Goal: Task Accomplishment & Management: Manage account settings

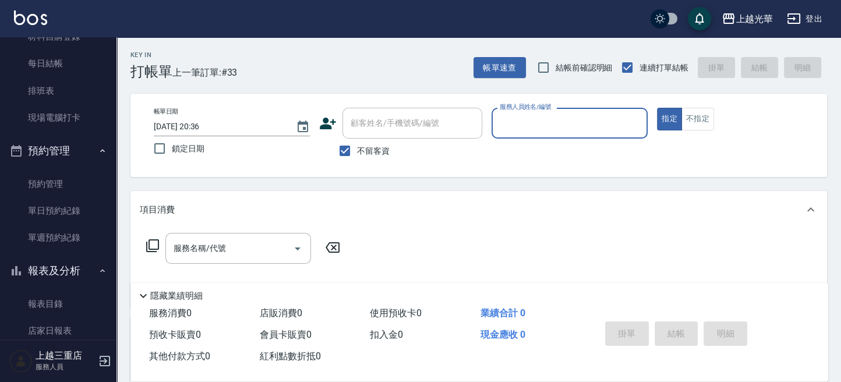
scroll to position [388, 0]
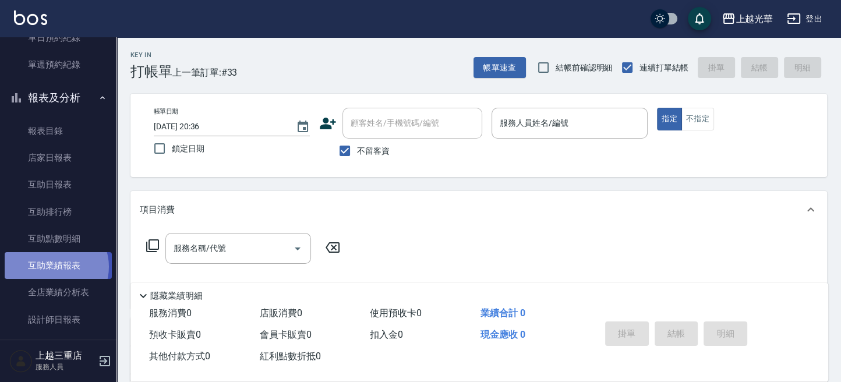
click at [55, 266] on link "互助業績報表" at bounding box center [58, 265] width 107 height 27
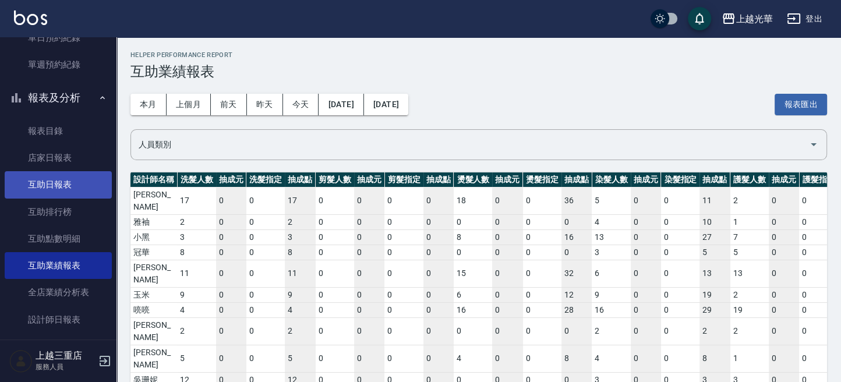
click at [50, 181] on link "互助日報表" at bounding box center [58, 184] width 107 height 27
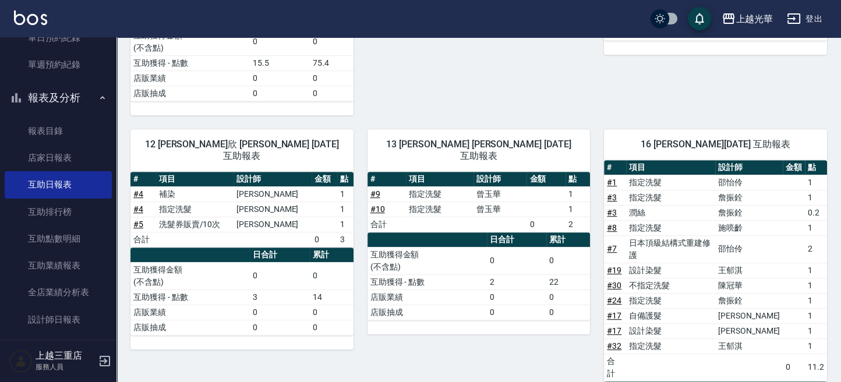
scroll to position [683, 0]
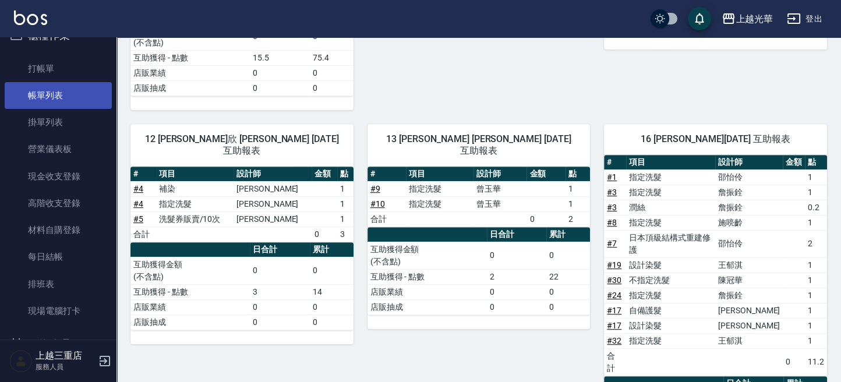
scroll to position [0, 0]
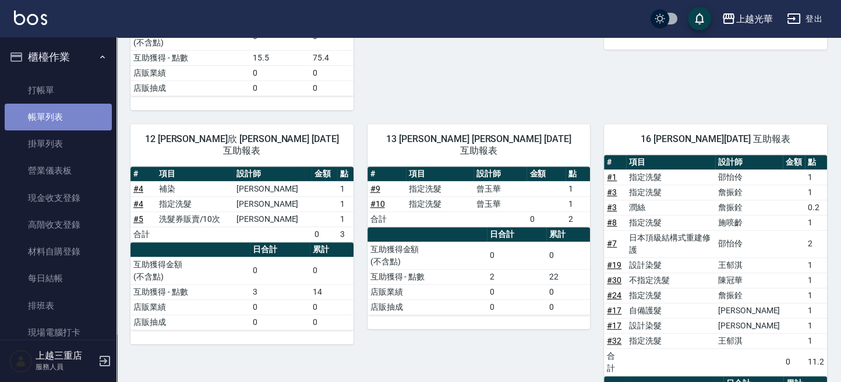
click at [75, 112] on link "帳單列表" at bounding box center [58, 117] width 107 height 27
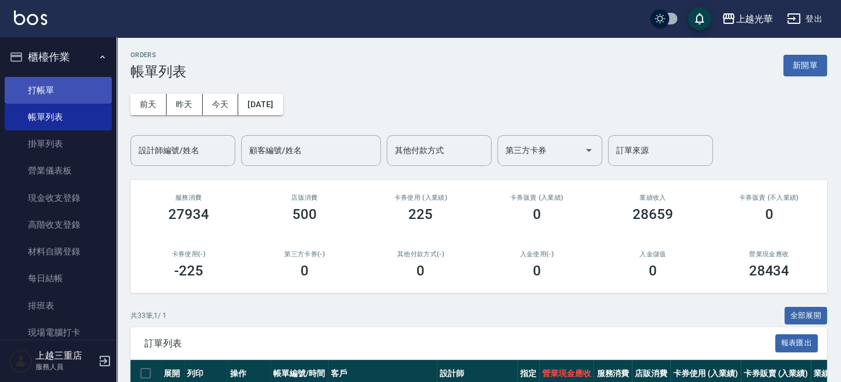
click at [75, 90] on link "打帳單" at bounding box center [58, 90] width 107 height 27
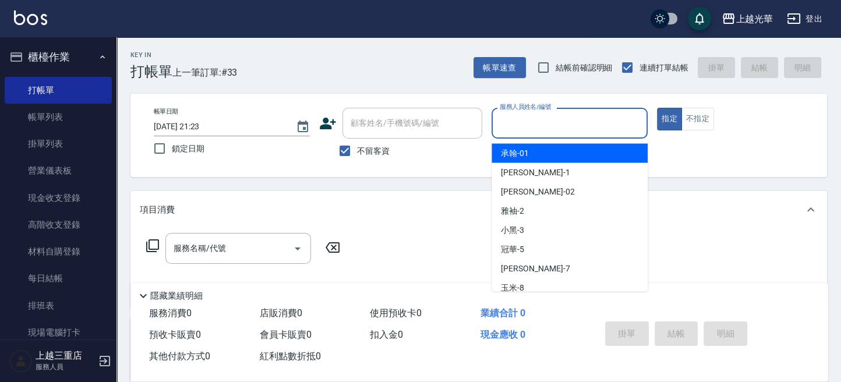
click at [584, 129] on input "服務人員姓名/編號" at bounding box center [570, 123] width 146 height 20
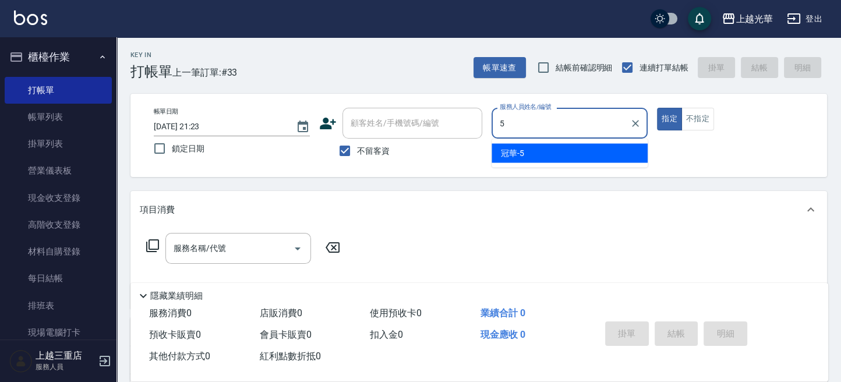
type input "冠華-5"
type button "true"
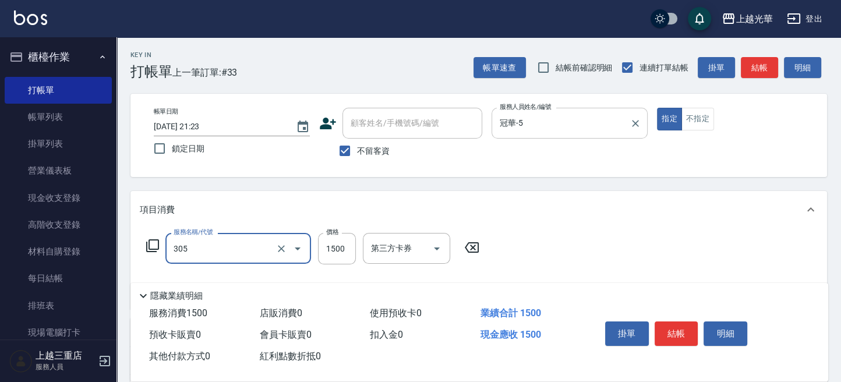
type input "設計燙髮1500(305)"
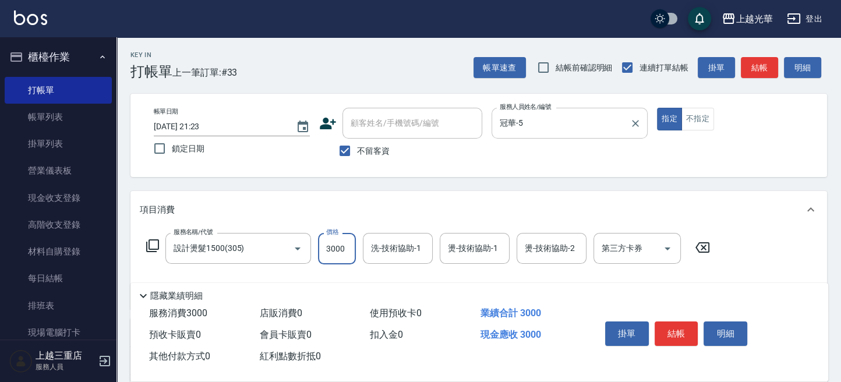
type input "3000"
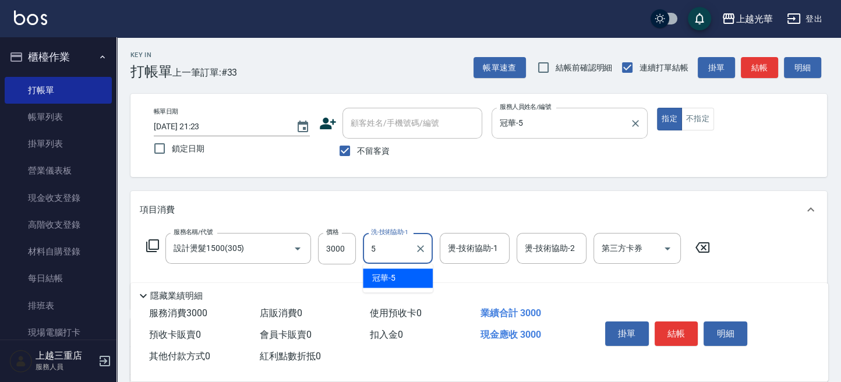
type input "冠華-5"
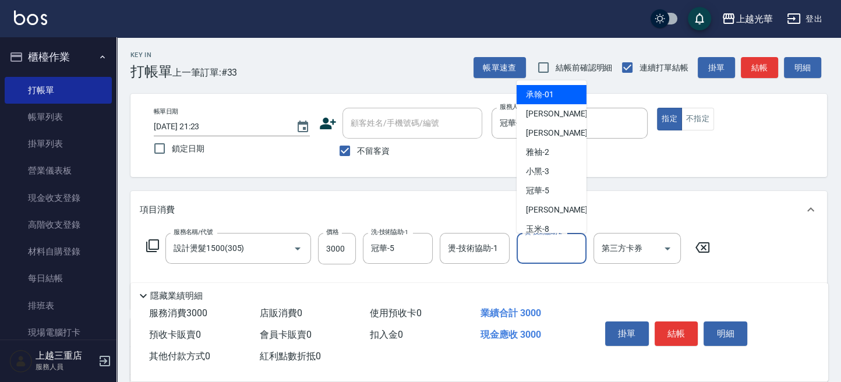
click at [554, 256] on input "燙-技術協助-2" at bounding box center [551, 248] width 59 height 20
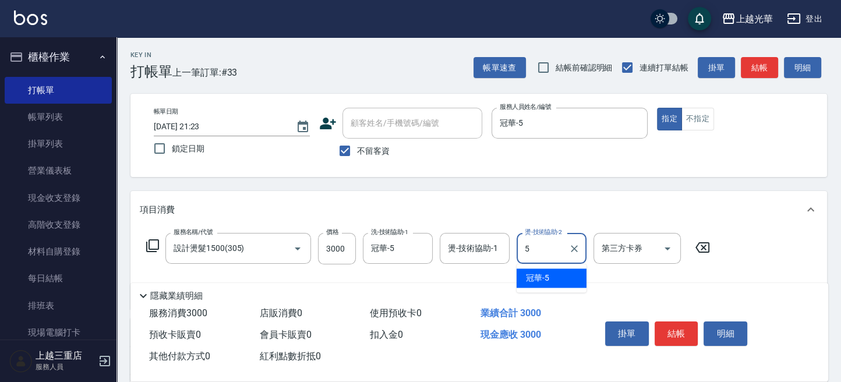
type input "冠華-5"
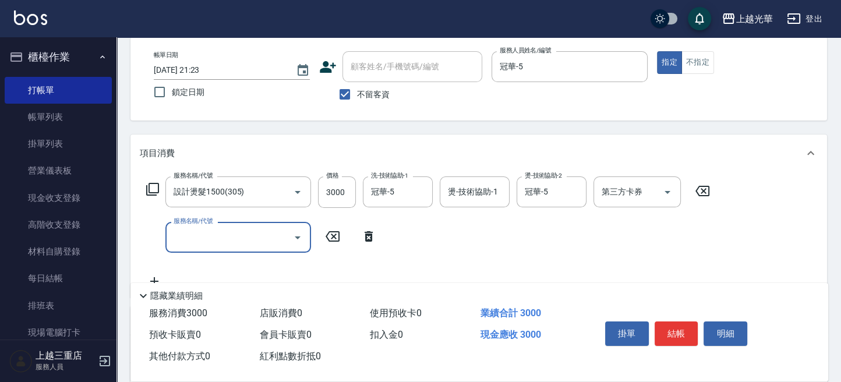
scroll to position [77, 0]
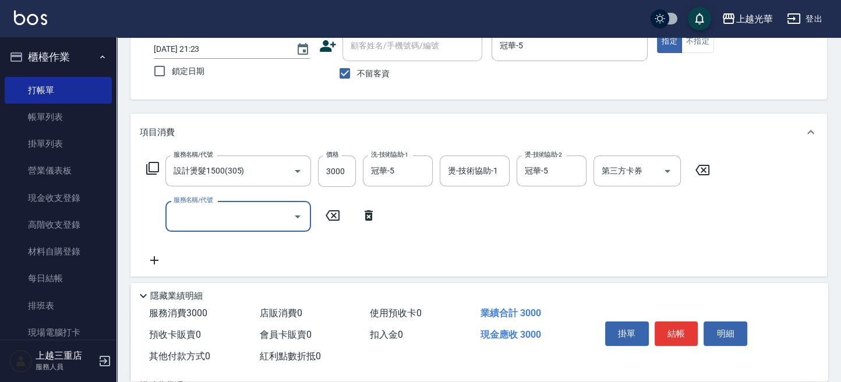
click at [232, 215] on input "服務名稱/代號" at bounding box center [230, 216] width 118 height 20
click at [258, 247] on span "PH.5髪療重建護髮 - 1000" at bounding box center [238, 245] width 146 height 19
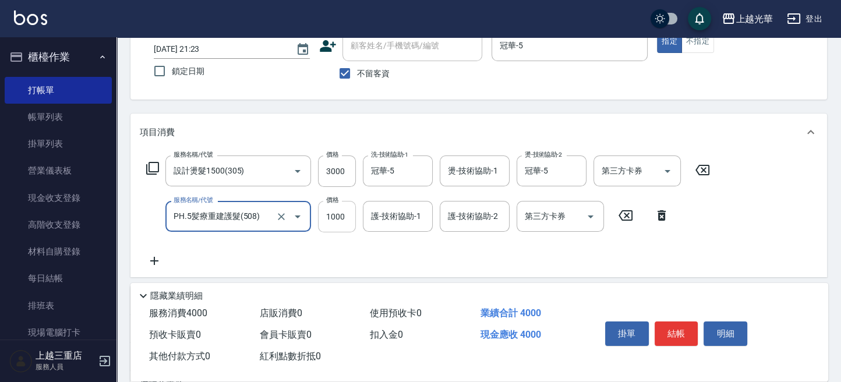
type input "PH.5髪療重建護髮(508)"
click at [345, 220] on input "1000" at bounding box center [337, 216] width 38 height 31
type input "600"
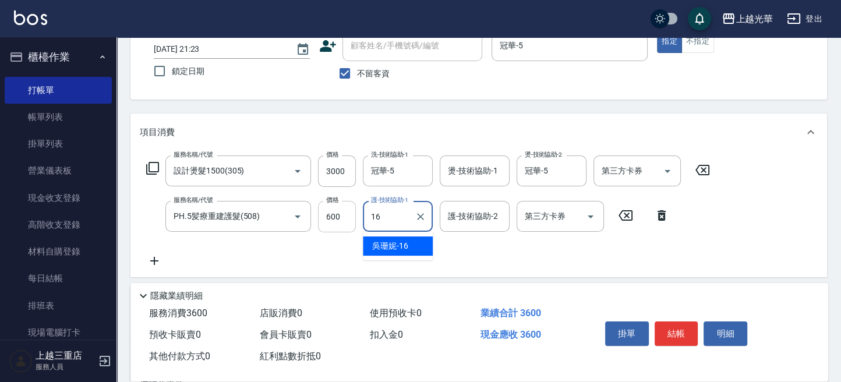
type input "吳珊妮-16"
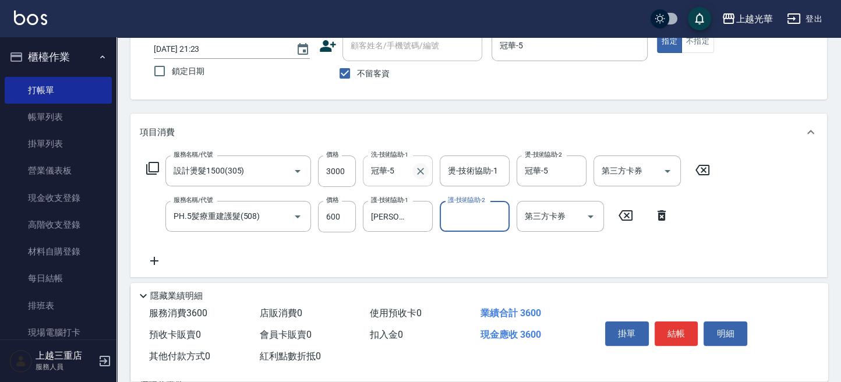
click at [420, 172] on icon "Clear" at bounding box center [420, 171] width 12 height 12
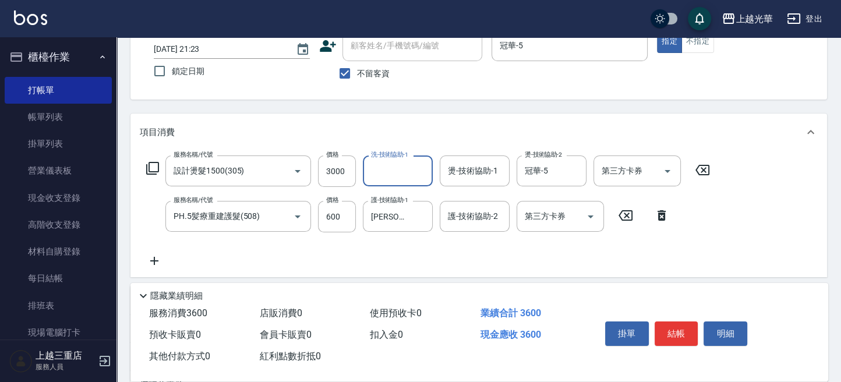
click at [410, 172] on input "洗-技術協助-1" at bounding box center [397, 171] width 59 height 20
type input "吳珊妮-16"
click at [776, 70] on div "帳單日期 2025/10/07 21:23 鎖定日期 顧客姓名/手機號碼/編號 顧客姓名/手機號碼/編號 不留客資 服務人員姓名/編號 冠華-5 服務人員姓名…" at bounding box center [478, 57] width 668 height 55
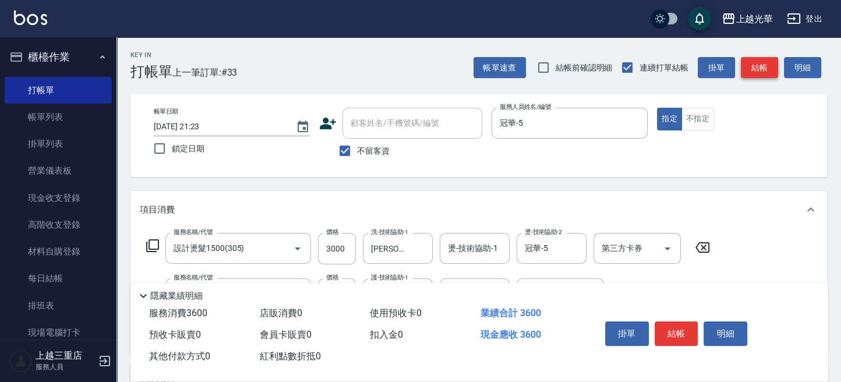
click at [747, 69] on button "結帳" at bounding box center [758, 68] width 37 height 22
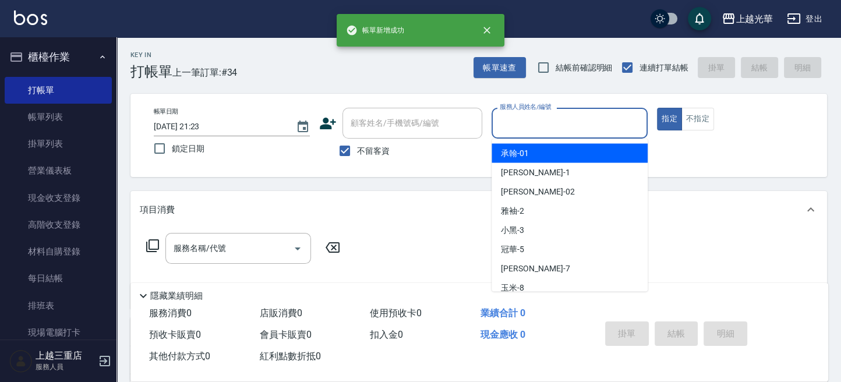
click at [560, 129] on input "服務人員姓名/編號" at bounding box center [570, 123] width 146 height 20
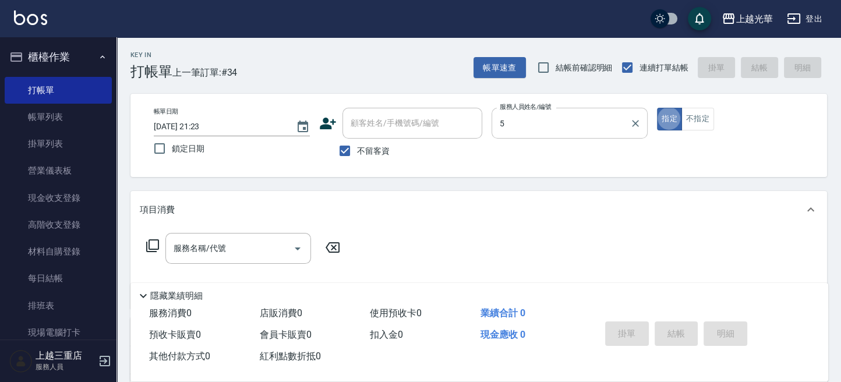
type input "冠華-5"
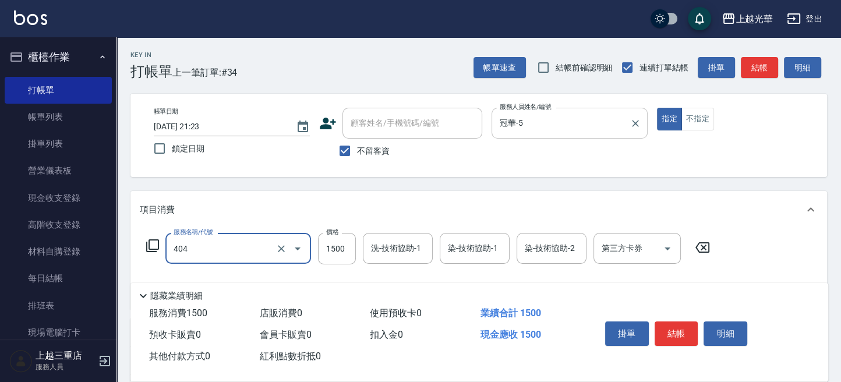
type input "設計染髮(404)"
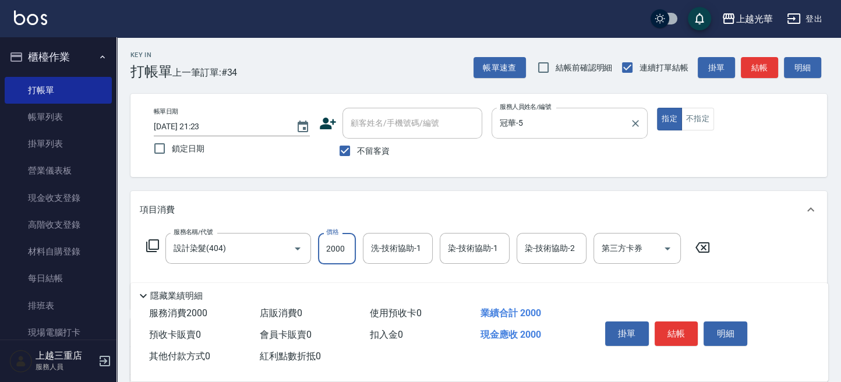
type input "2000"
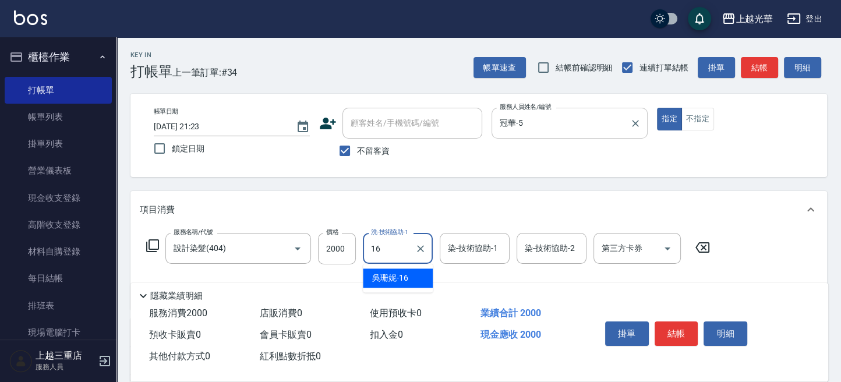
type input "吳珊妮-16"
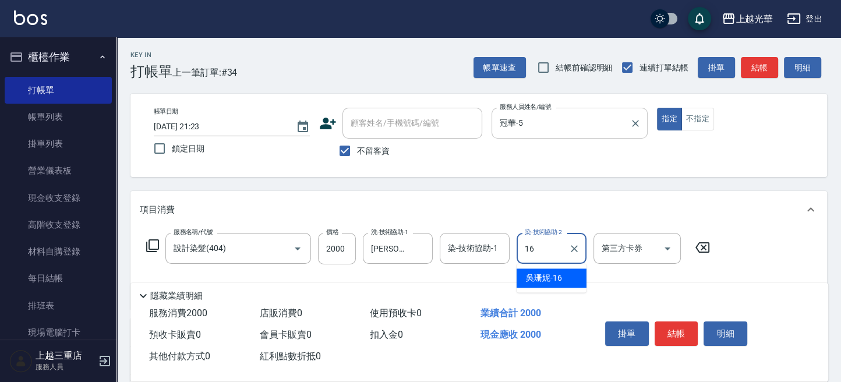
type input "吳珊妮-16"
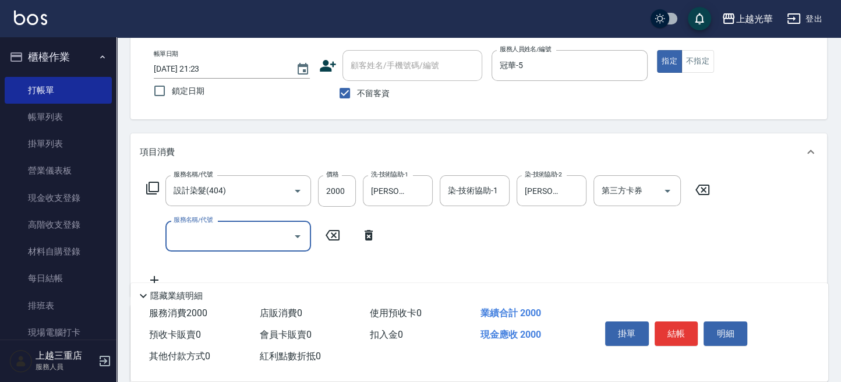
scroll to position [77, 0]
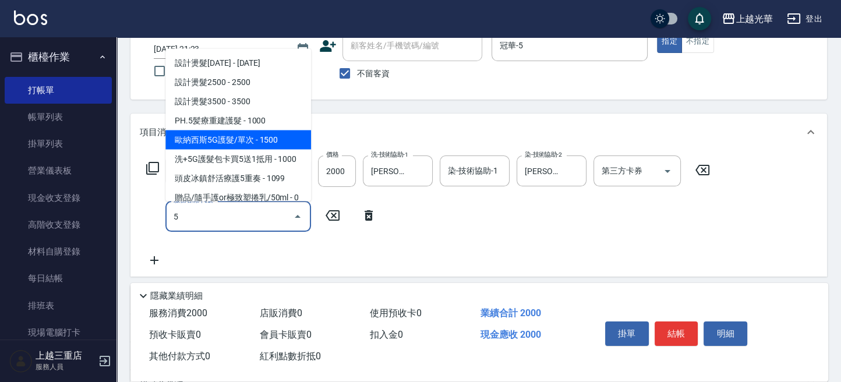
drag, startPoint x: 274, startPoint y: 134, endPoint x: 288, endPoint y: 165, distance: 33.3
click at [275, 134] on span "歐納西斯5G護髮/單次 - 1500" at bounding box center [238, 139] width 146 height 19
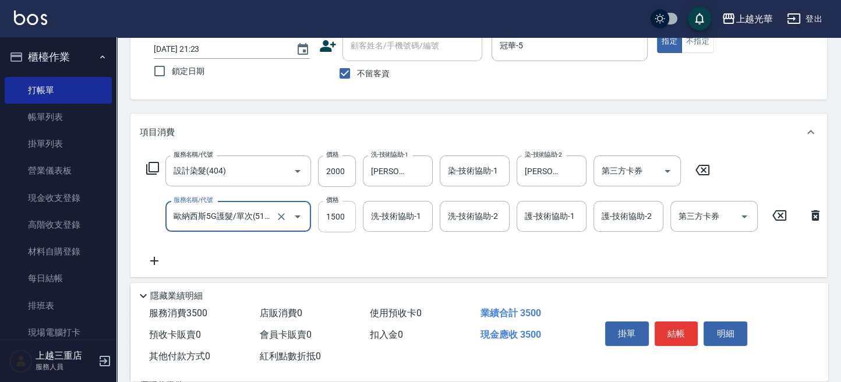
type input "歐納西斯5G護髮/單次(514)"
click at [341, 215] on input "1500" at bounding box center [337, 216] width 38 height 31
type input "1000"
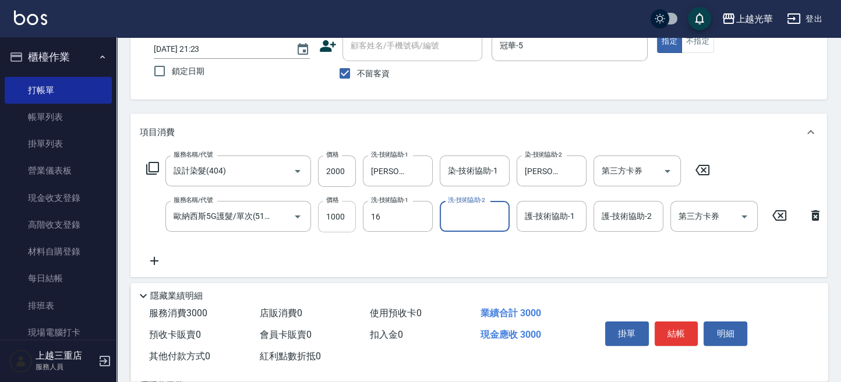
type input "吳珊妮-16"
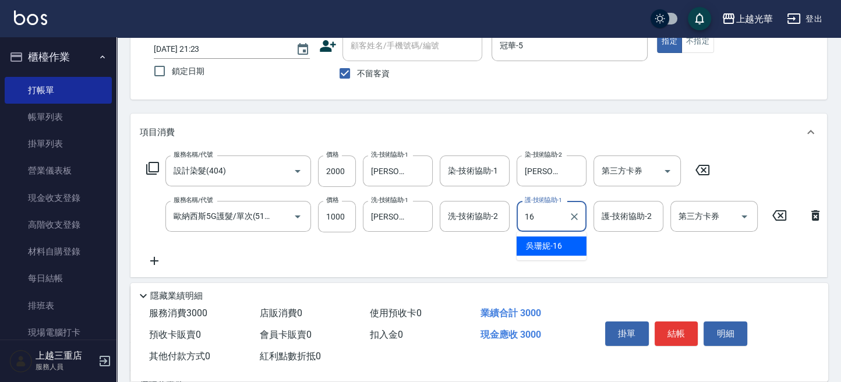
type input "吳珊妮-16"
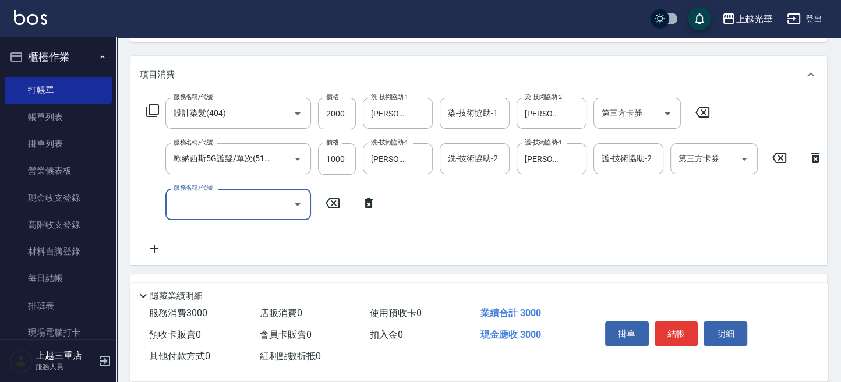
scroll to position [155, 0]
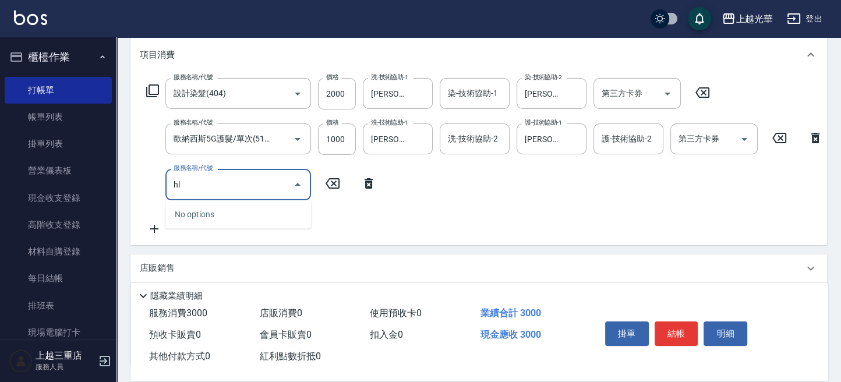
type input "h"
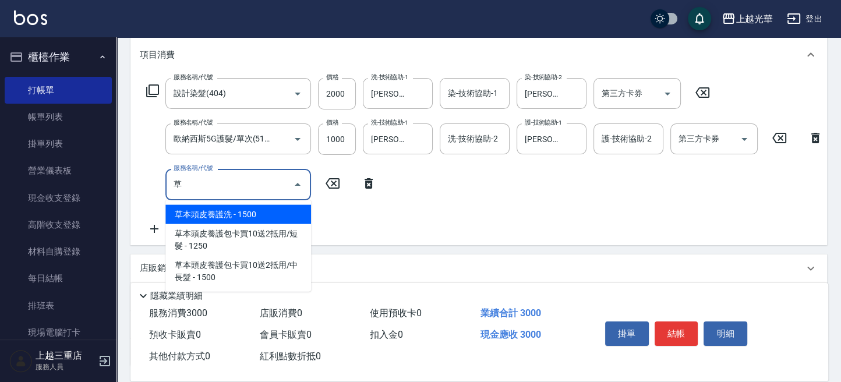
drag, startPoint x: 251, startPoint y: 214, endPoint x: 313, endPoint y: 203, distance: 62.8
click at [255, 214] on span "草本頭皮養護洗 - 1500" at bounding box center [238, 214] width 146 height 19
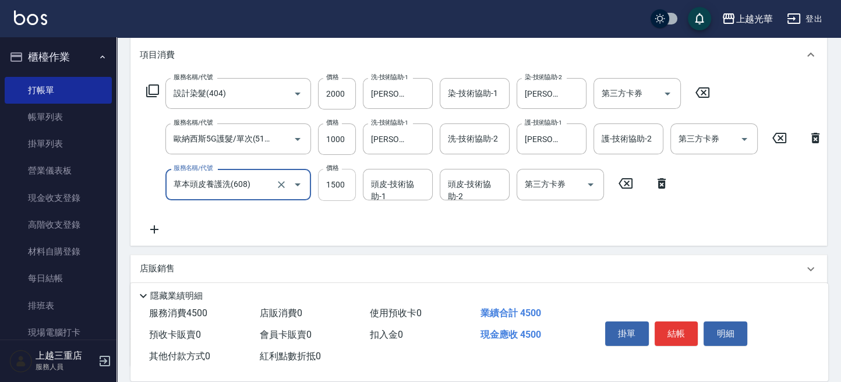
type input "草本頭皮養護洗(608)"
click at [339, 180] on input "1500" at bounding box center [337, 184] width 38 height 31
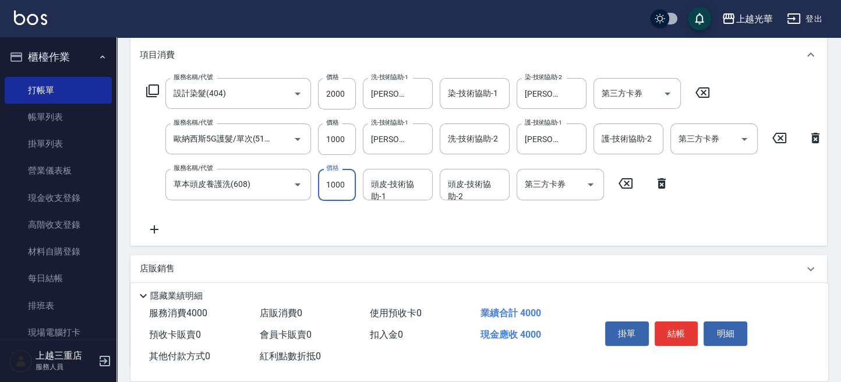
type input "1000"
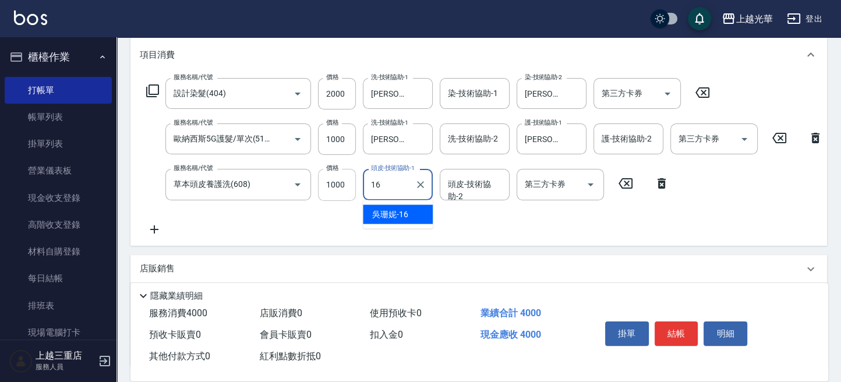
type input "吳珊妮-16"
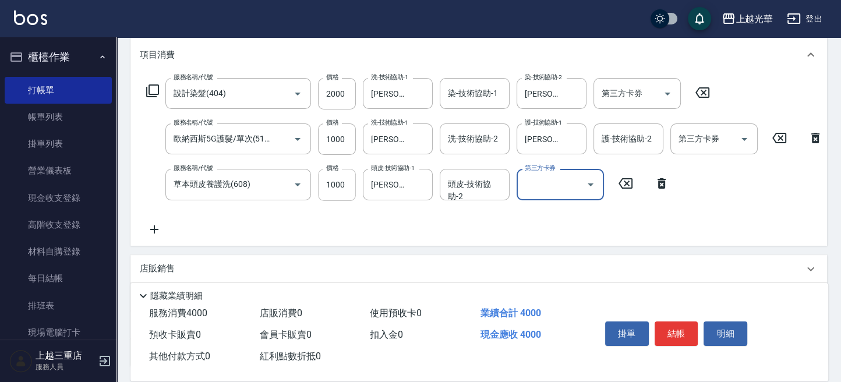
scroll to position [0, 0]
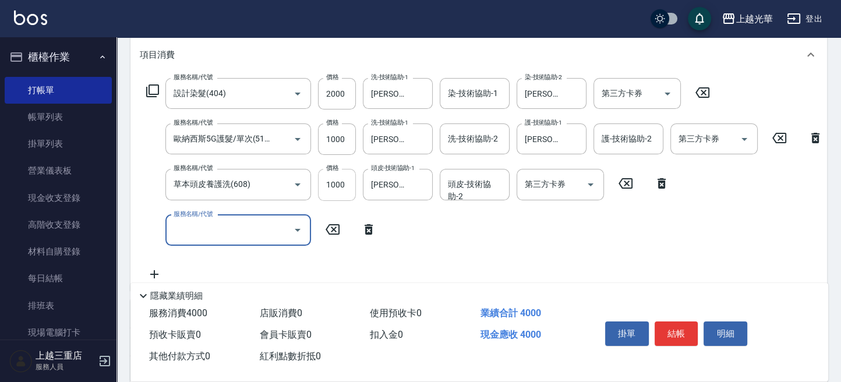
click at [340, 183] on input "1000" at bounding box center [337, 184] width 38 height 31
type input "1500"
click at [221, 233] on input "服務名稱/代號" at bounding box center [230, 230] width 118 height 20
type input "法片"
drag, startPoint x: 174, startPoint y: 228, endPoint x: 147, endPoint y: 228, distance: 27.4
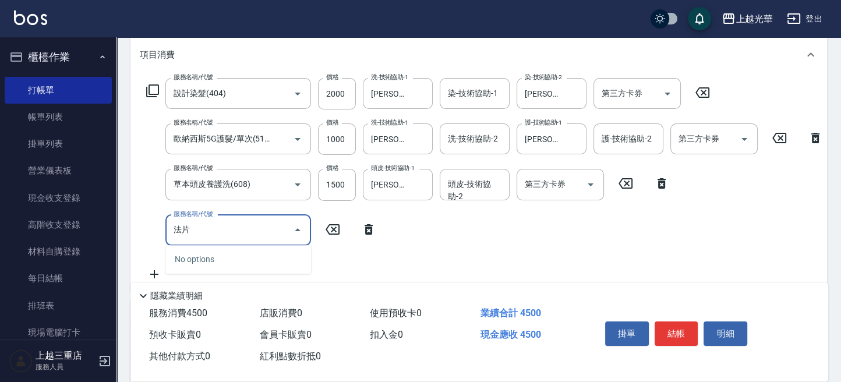
click at [147, 228] on div "服務名稱/代號 法片 服務名稱/代號" at bounding box center [261, 230] width 243 height 31
click at [204, 226] on input "法片" at bounding box center [230, 230] width 118 height 20
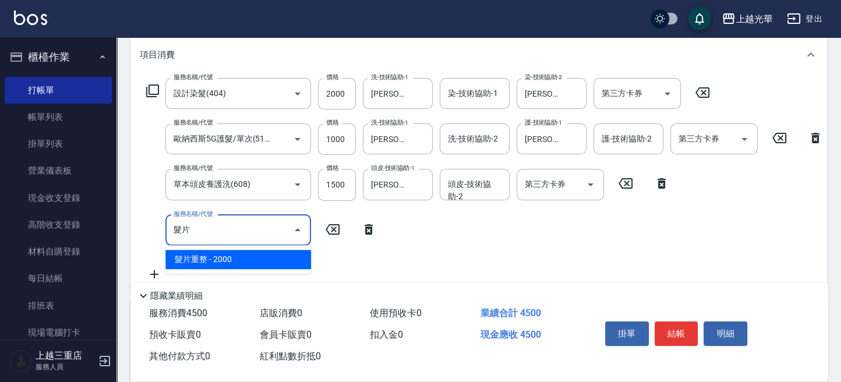
drag, startPoint x: 258, startPoint y: 253, endPoint x: 287, endPoint y: 252, distance: 29.1
click at [261, 258] on span "髮片重整 - 2000" at bounding box center [238, 259] width 146 height 19
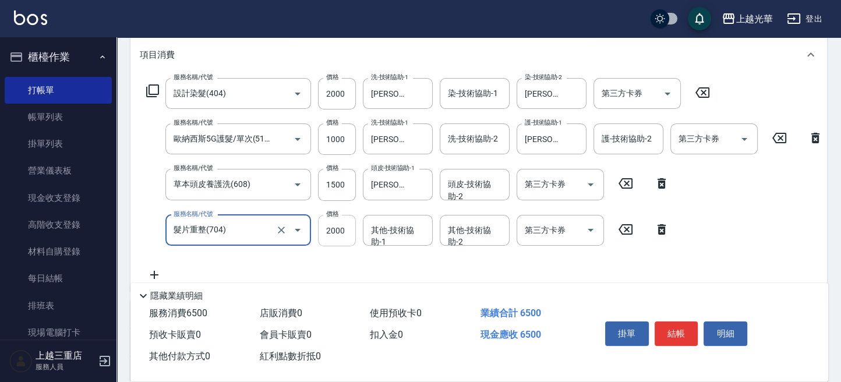
type input "髮片重整(704)"
click at [345, 230] on input "2000" at bounding box center [337, 230] width 38 height 31
type input "3000"
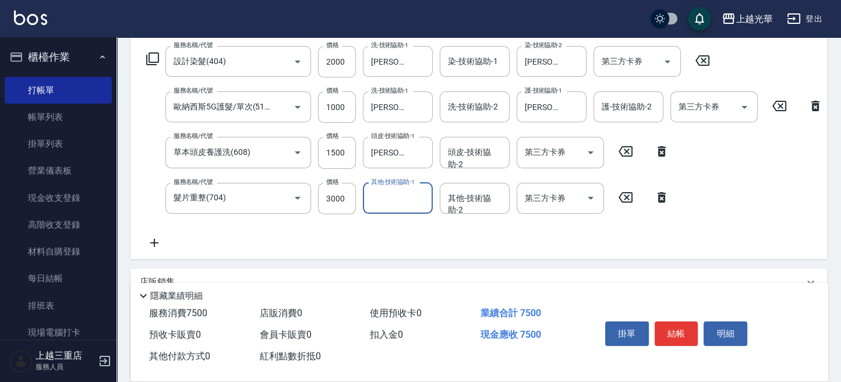
scroll to position [306, 0]
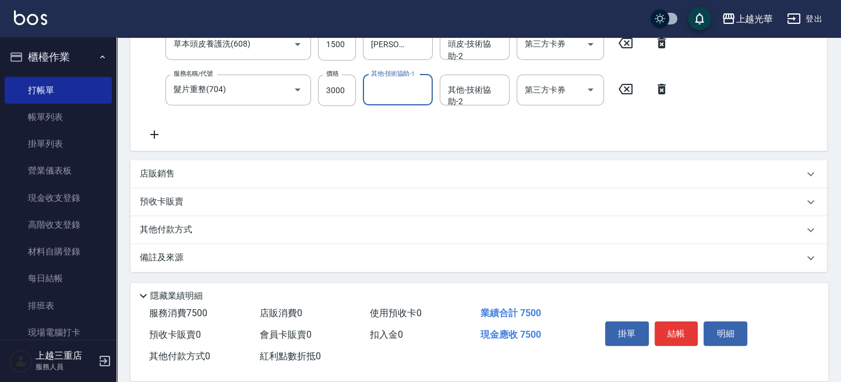
click at [205, 166] on div "項目消費 服務名稱/代號 設計染髮(404) 服務名稱/代號 價格 2000 價格 洗-技術協助-1 吳珊妮-16 洗-技術協助-1 染-技術協助-1 染-技…" at bounding box center [478, 84] width 696 height 376
click at [205, 167] on div "店販銷售" at bounding box center [478, 174] width 696 height 28
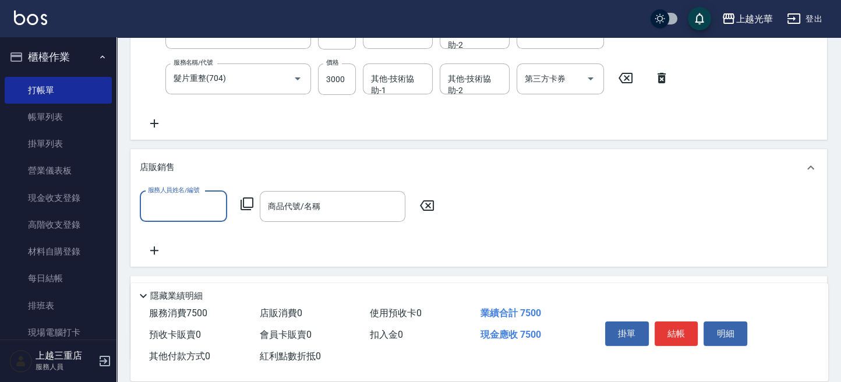
scroll to position [0, 0]
click at [169, 214] on input "服務人員姓名/編號" at bounding box center [183, 206] width 77 height 20
type input "冠華-5"
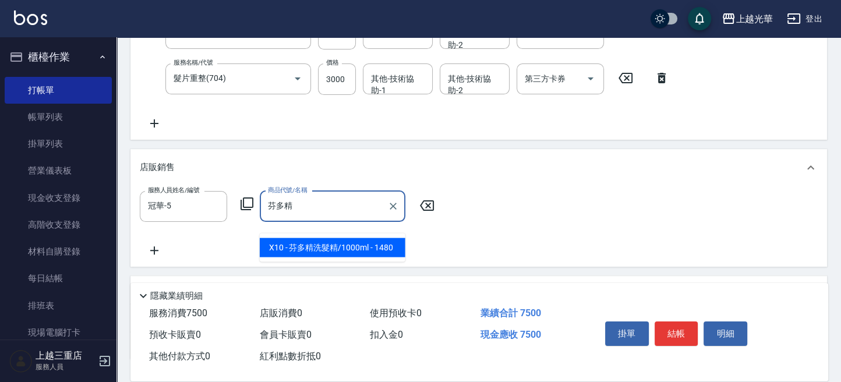
click at [356, 249] on span "X10 - 芬多精洗髮精/1000ml - 1480" at bounding box center [333, 246] width 146 height 19
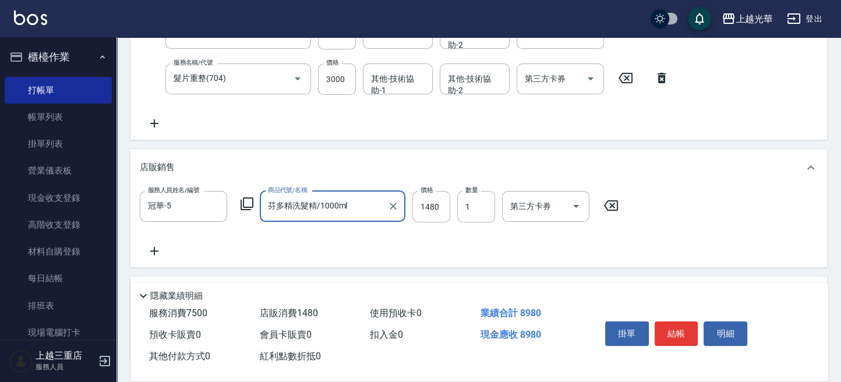
type input "芬多精洗髮精/1000ml"
click at [466, 244] on div "服務人員姓名/編號 冠華-5 服務人員姓名/編號 商品代號/名稱 芬多精洗髮精/1000ml 商品代號/名稱 價格 1480 價格 數量 1 數量 第三方卡券…" at bounding box center [479, 224] width 678 height 67
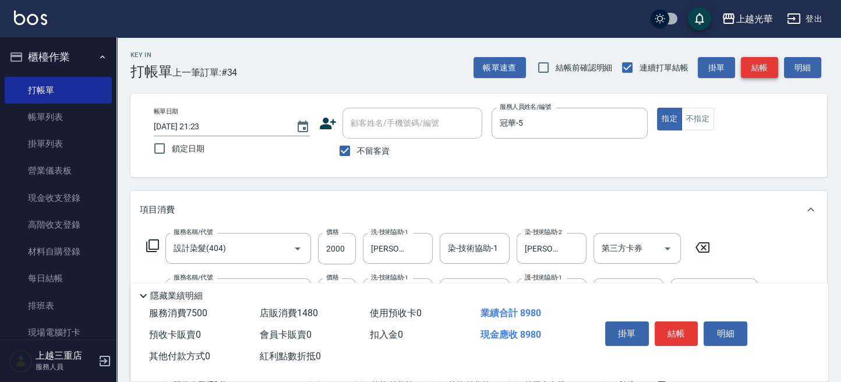
click at [760, 69] on button "結帳" at bounding box center [758, 68] width 37 height 22
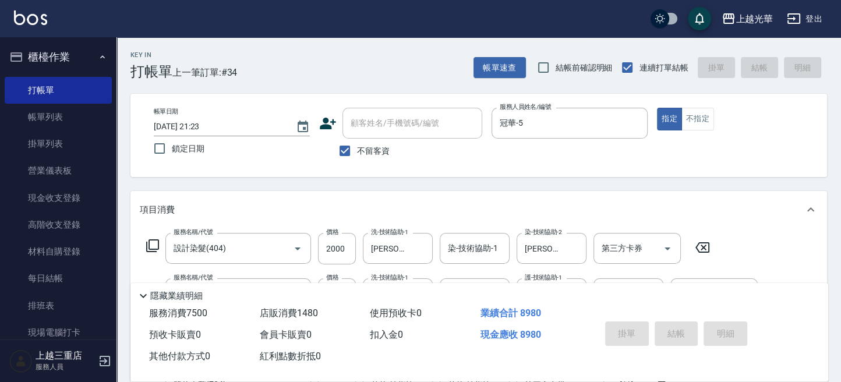
type input "2025/10/07 21:25"
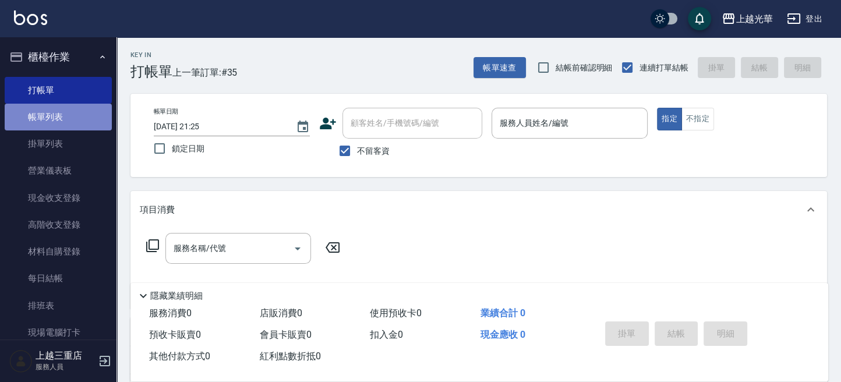
click at [59, 111] on link "帳單列表" at bounding box center [58, 117] width 107 height 27
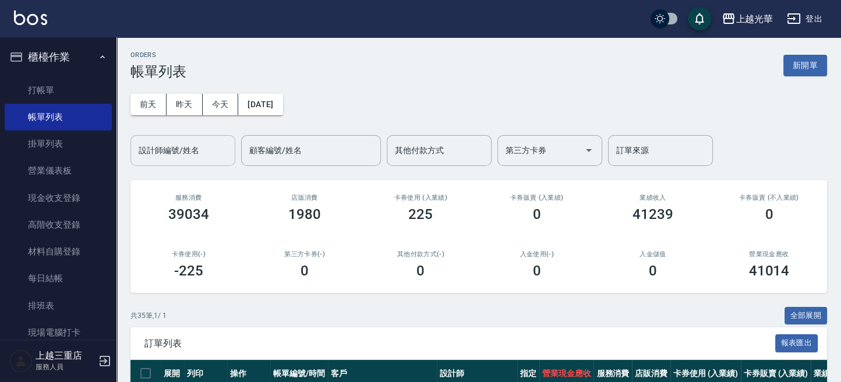
click at [194, 150] on div "設計師編號/姓名 設計師編號/姓名" at bounding box center [182, 150] width 105 height 31
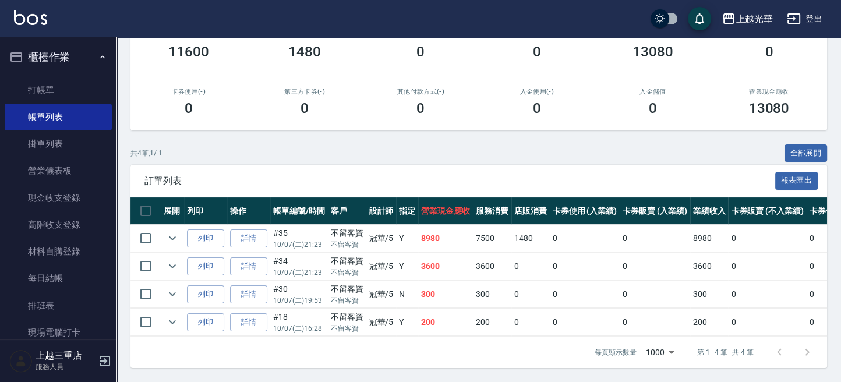
scroll to position [172, 0]
type input "冠華-5"
click at [799, 144] on button "全部展開" at bounding box center [805, 153] width 43 height 18
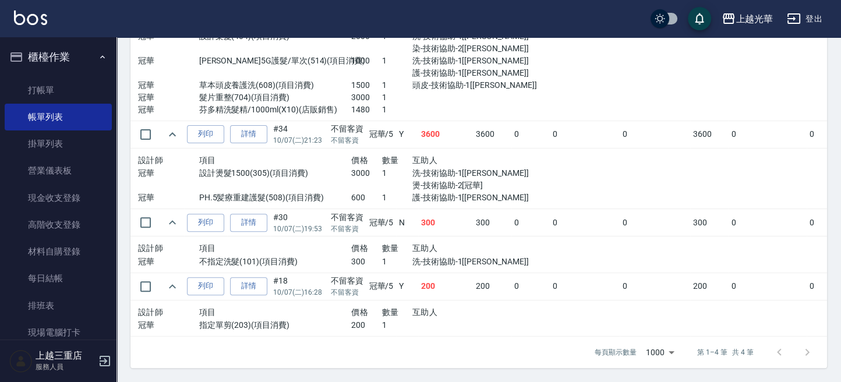
scroll to position [328, 0]
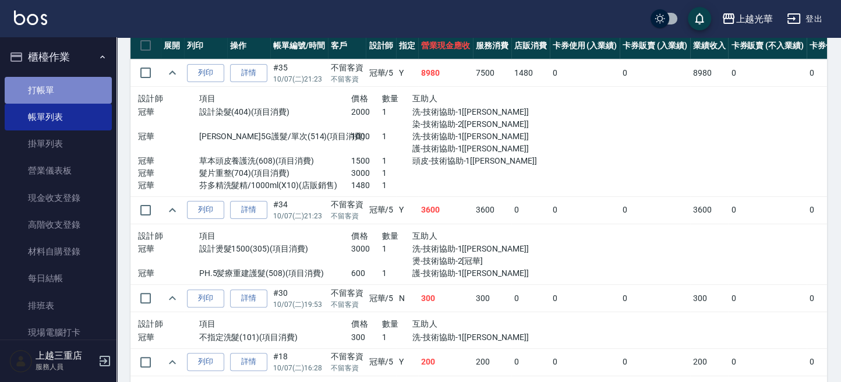
click at [89, 88] on link "打帳單" at bounding box center [58, 90] width 107 height 27
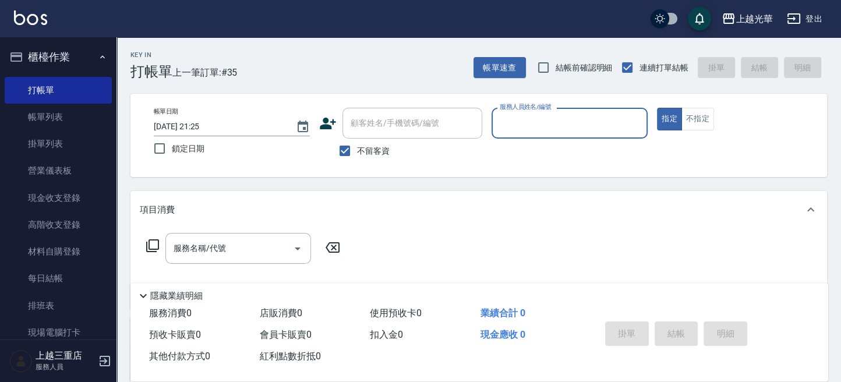
drag, startPoint x: 568, startPoint y: 129, endPoint x: 568, endPoint y: 137, distance: 8.2
click at [568, 129] on input "服務人員姓名/編號" at bounding box center [570, 123] width 146 height 20
type input "冠華-5"
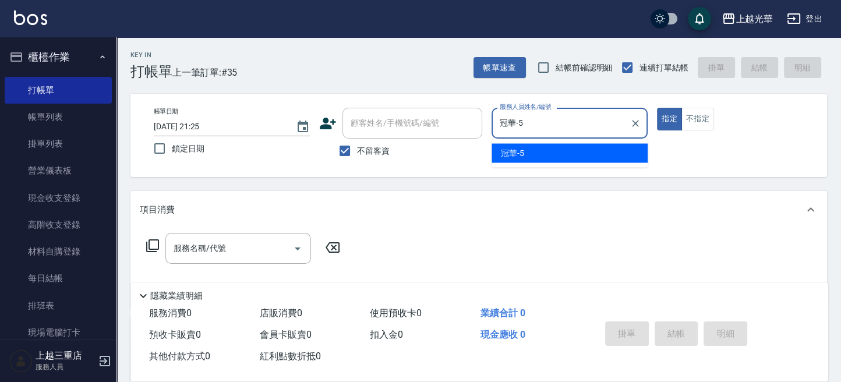
type button "true"
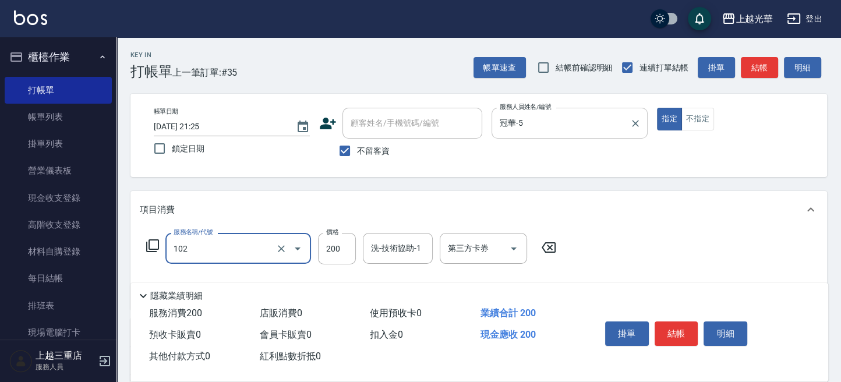
type input "指定洗髮(102)"
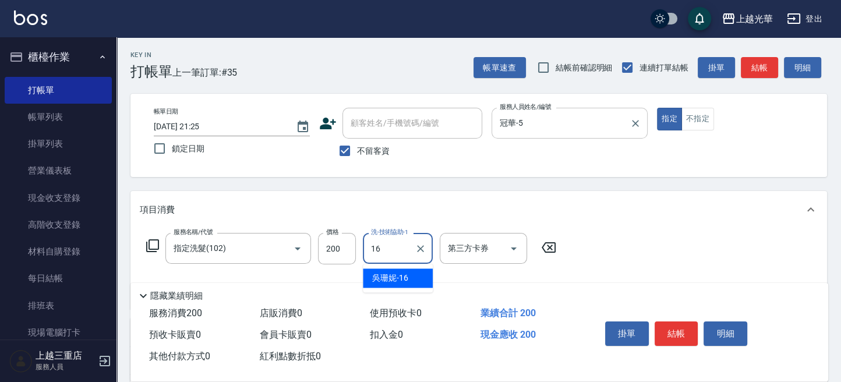
type input "吳珊妮-16"
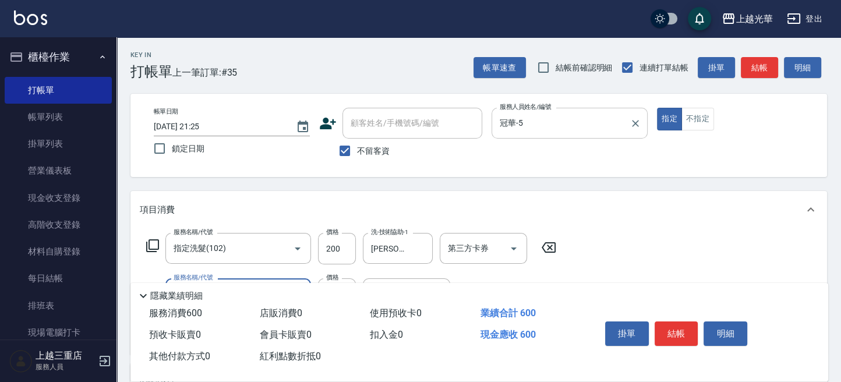
type input "指定單剪(203)"
type input "300"
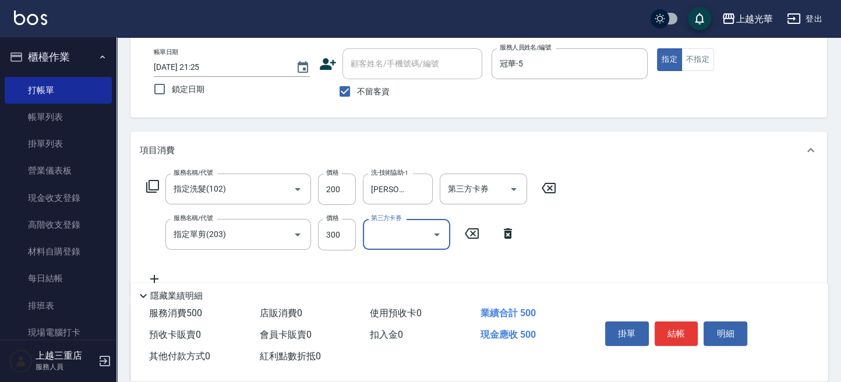
scroll to position [77, 0]
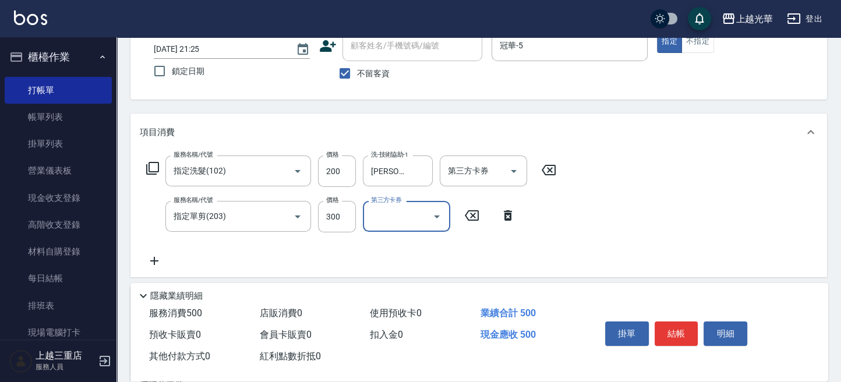
click at [600, 198] on div "服務名稱/代號 指定洗髮(102) 服務名稱/代號 價格 200 價格 洗-技術協助-1 吳珊妮-16 洗-技術協助-1 第三方卡券 第三方卡券 服務名稱/代…" at bounding box center [478, 214] width 696 height 126
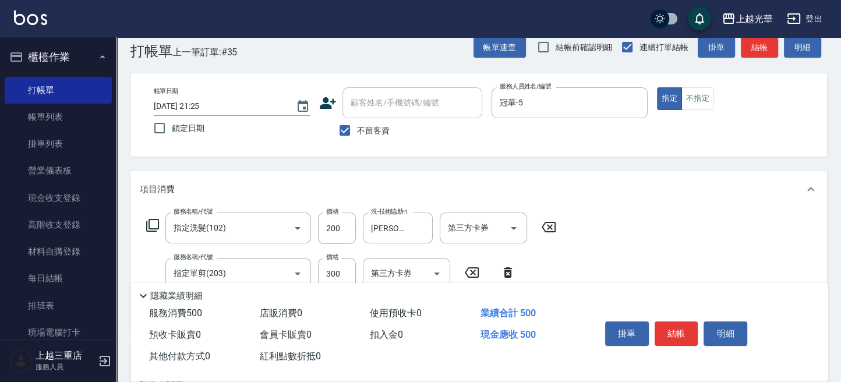
scroll to position [0, 0]
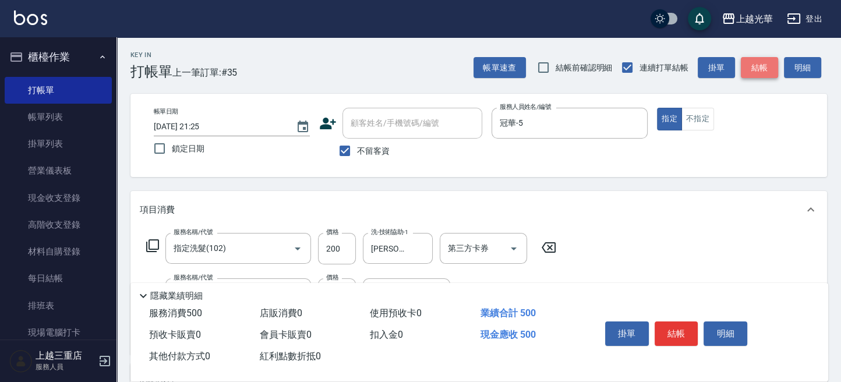
click at [755, 70] on button "結帳" at bounding box center [758, 68] width 37 height 22
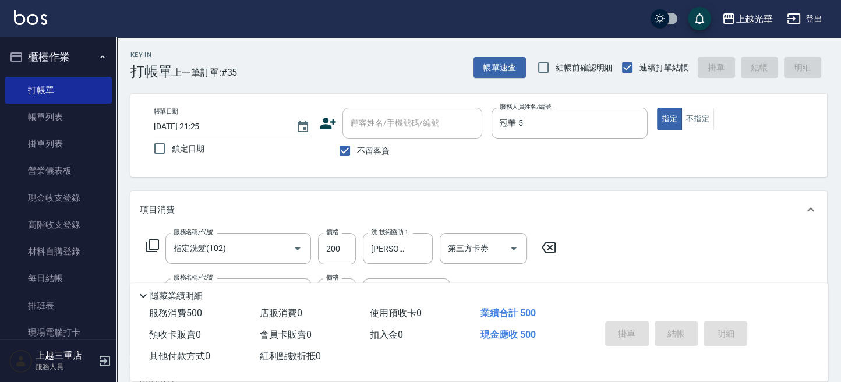
type input "2025/10/07 21:26"
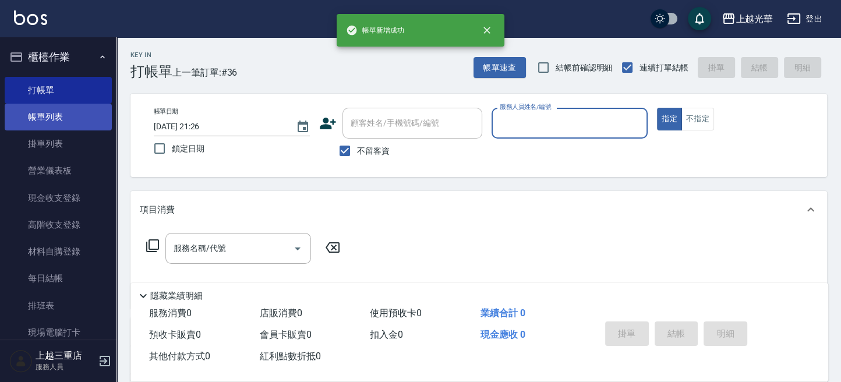
click at [77, 109] on link "帳單列表" at bounding box center [58, 117] width 107 height 27
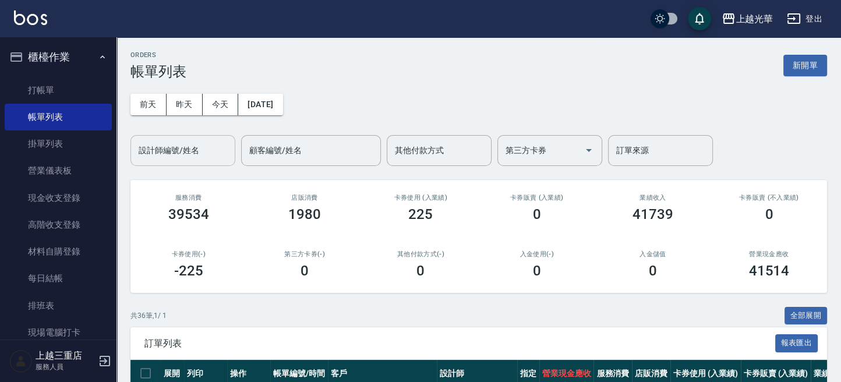
click at [137, 140] on input "設計師編號/姓名" at bounding box center [183, 150] width 94 height 20
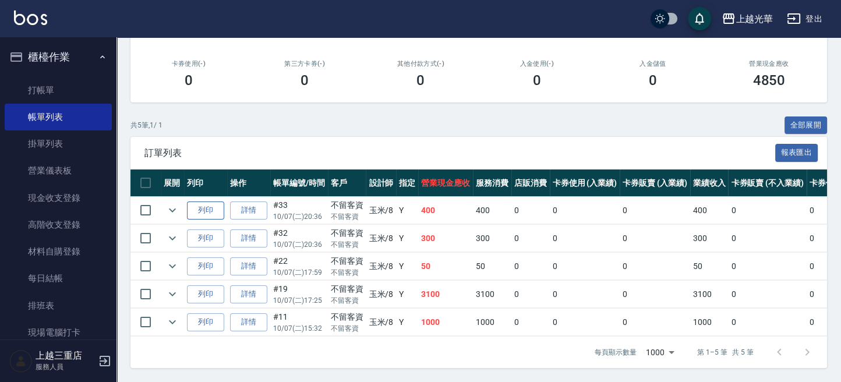
scroll to position [200, 0]
type input "玉米-8"
drag, startPoint x: 441, startPoint y: 198, endPoint x: 418, endPoint y: 202, distance: 23.6
click at [418, 202] on td "400" at bounding box center [445, 210] width 55 height 27
drag, startPoint x: 444, startPoint y: 228, endPoint x: 463, endPoint y: 194, distance: 39.1
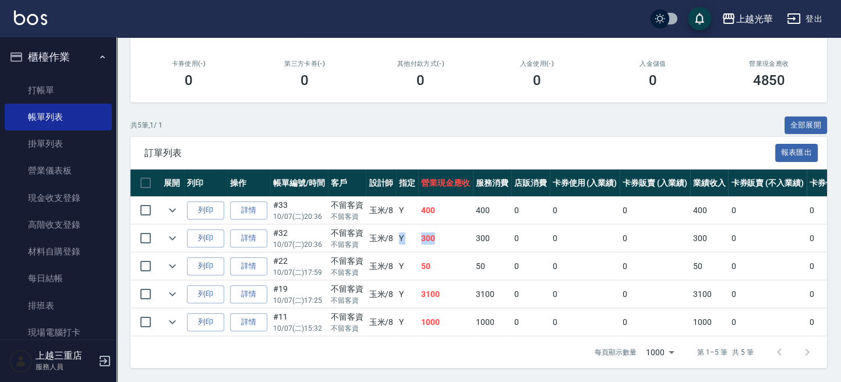
click at [400, 236] on tr "列印 詳情 #32 10/07 (二) 20:36 不留客資 不留客資 玉米 /8 Y 300 300 0 0 0 300 0 0 0 0 0" at bounding box center [605, 238] width 951 height 27
click at [514, 147] on span "訂單列表" at bounding box center [459, 153] width 630 height 12
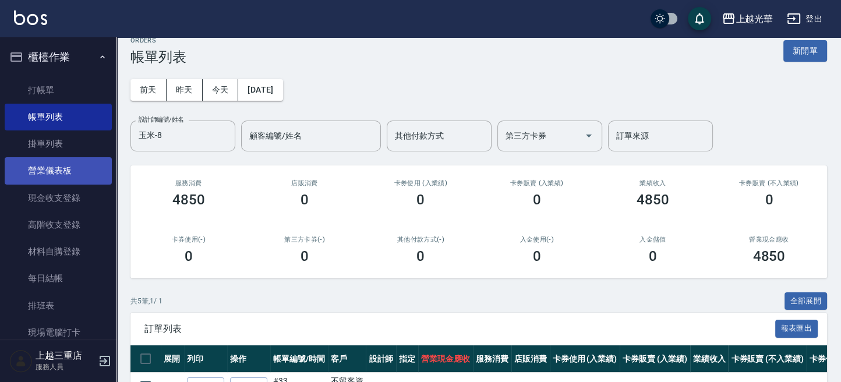
scroll to position [0, 0]
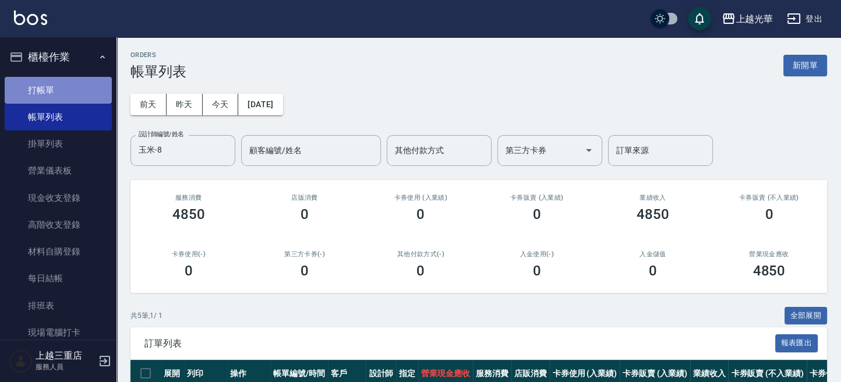
click at [65, 92] on link "打帳單" at bounding box center [58, 90] width 107 height 27
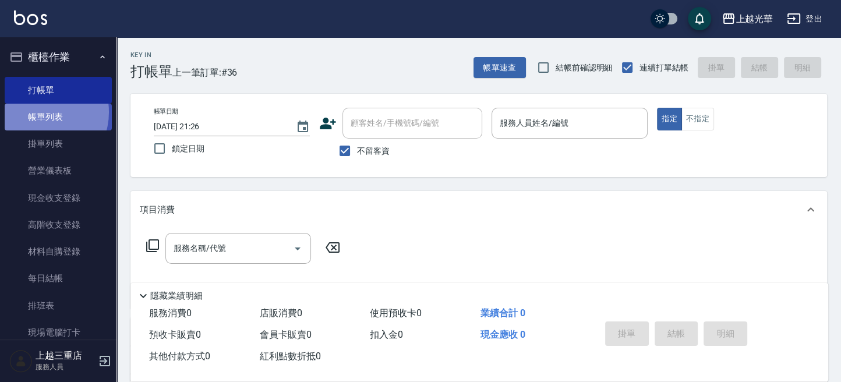
click at [39, 112] on link "帳單列表" at bounding box center [58, 117] width 107 height 27
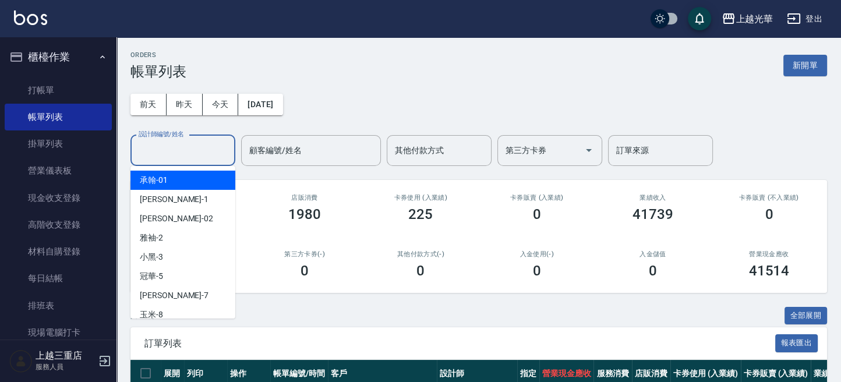
click at [205, 151] on input "設計師編號/姓名" at bounding box center [183, 150] width 94 height 20
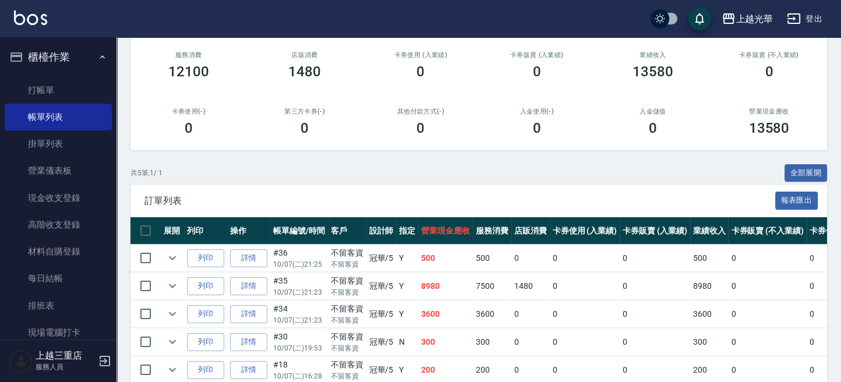
scroll to position [200, 0]
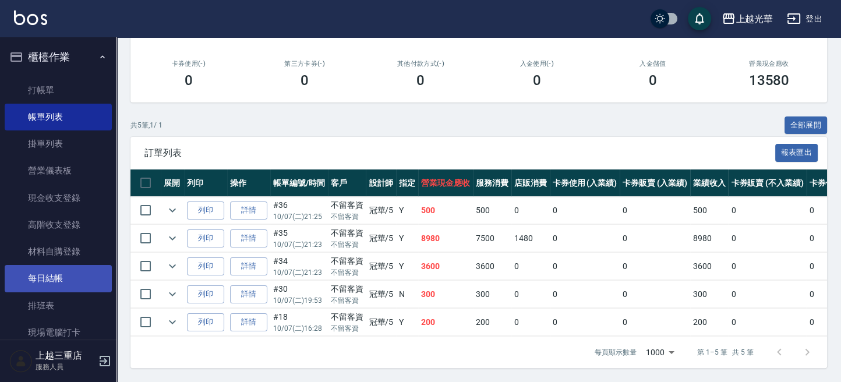
type input "冠華-5"
click at [67, 280] on link "每日結帳" at bounding box center [58, 278] width 107 height 27
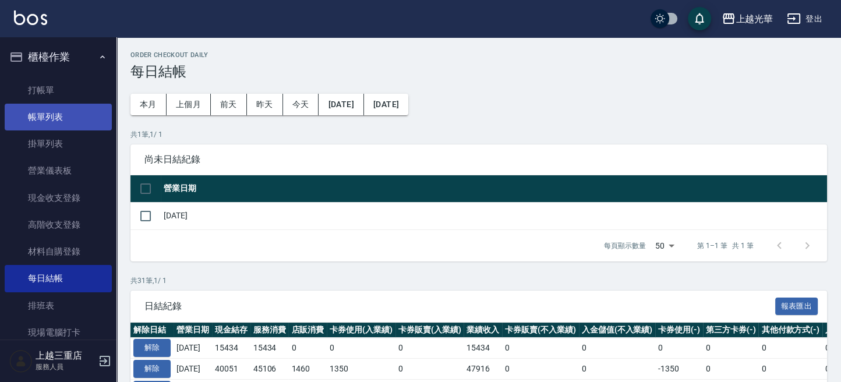
click at [74, 126] on link "帳單列表" at bounding box center [58, 117] width 107 height 27
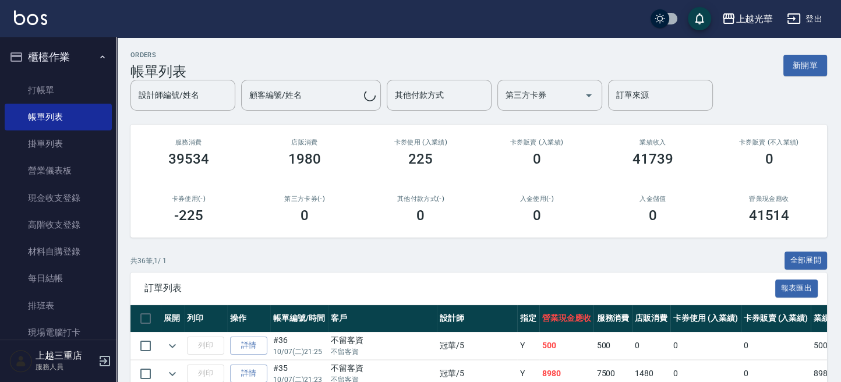
scroll to position [388, 0]
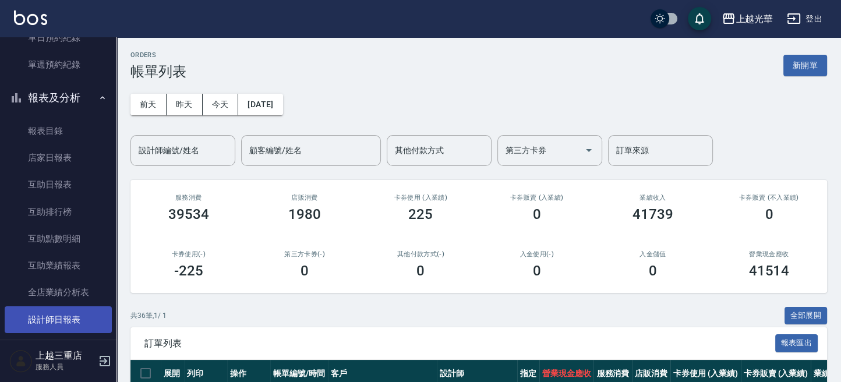
click at [70, 315] on link "設計師日報表" at bounding box center [58, 319] width 107 height 27
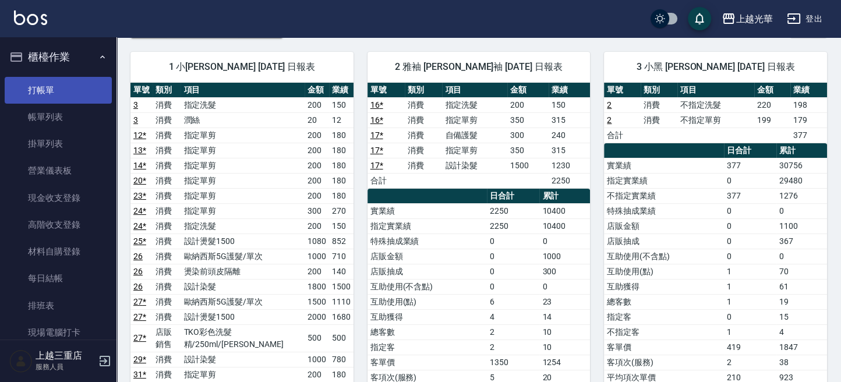
click at [72, 88] on link "打帳單" at bounding box center [58, 90] width 107 height 27
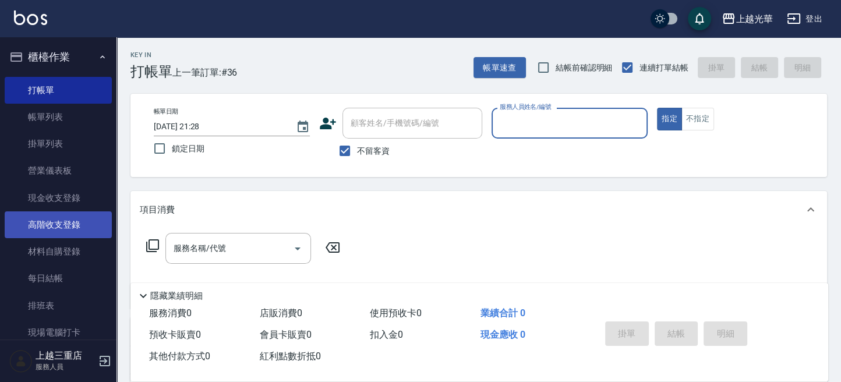
drag, startPoint x: 73, startPoint y: 274, endPoint x: 79, endPoint y: 226, distance: 48.2
click at [73, 274] on link "每日結帳" at bounding box center [58, 278] width 107 height 27
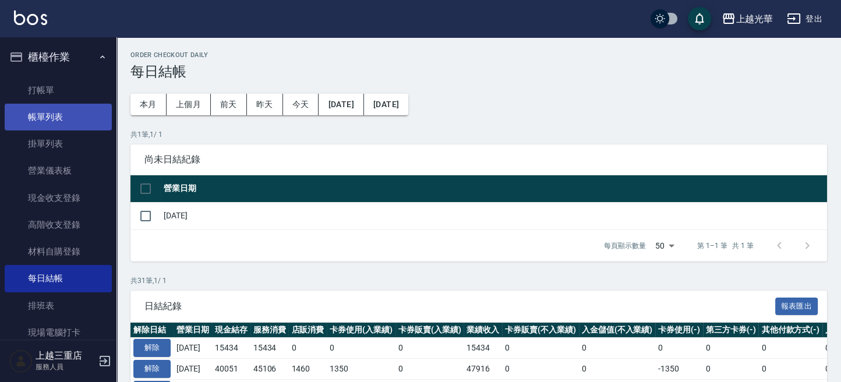
click at [80, 119] on link "帳單列表" at bounding box center [58, 117] width 107 height 27
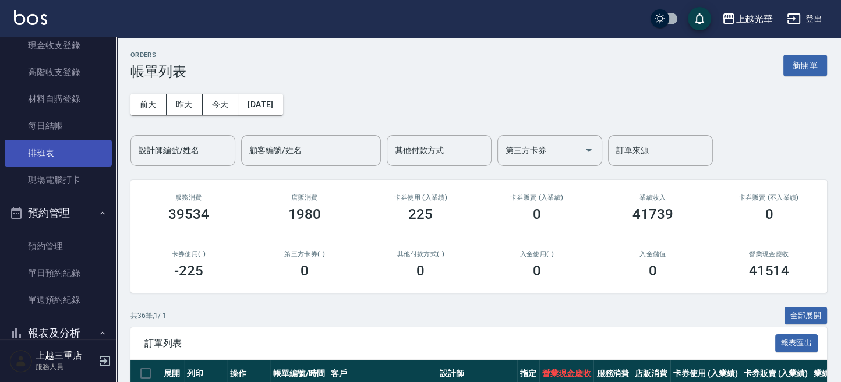
scroll to position [155, 0]
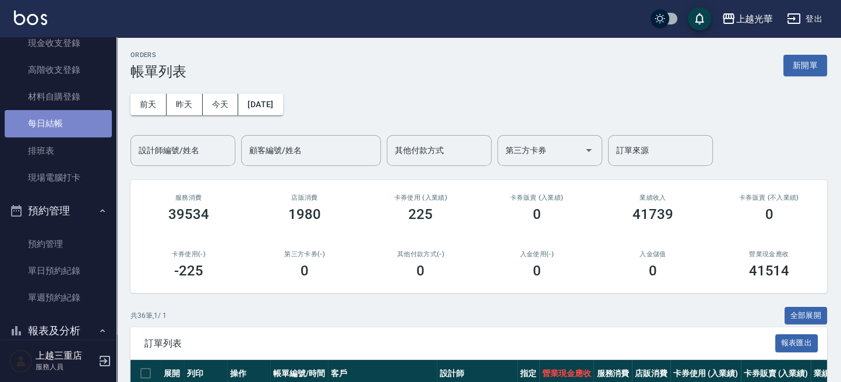
click at [76, 125] on link "每日結帳" at bounding box center [58, 123] width 107 height 27
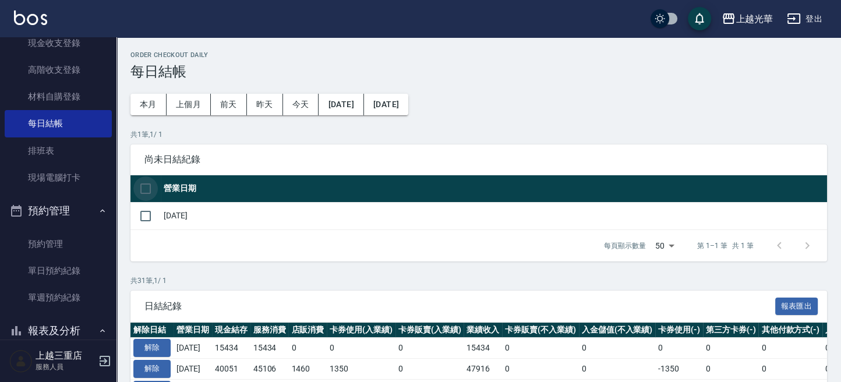
drag, startPoint x: 149, startPoint y: 186, endPoint x: 224, endPoint y: 233, distance: 88.7
click at [149, 188] on input "checkbox" at bounding box center [145, 188] width 24 height 24
checkbox input "true"
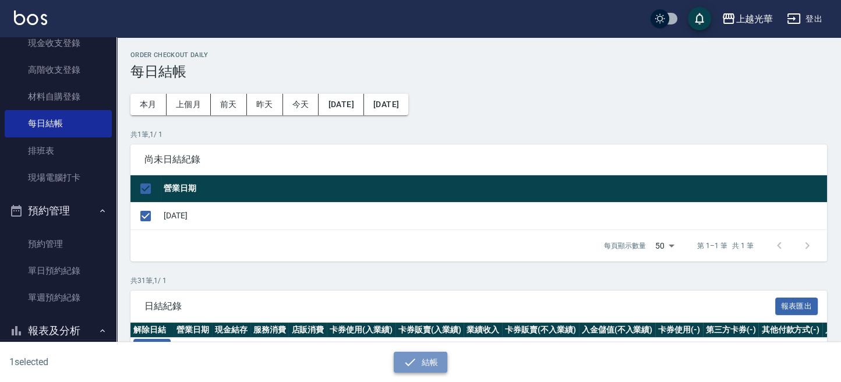
click at [423, 362] on button "結帳" at bounding box center [420, 363] width 54 height 22
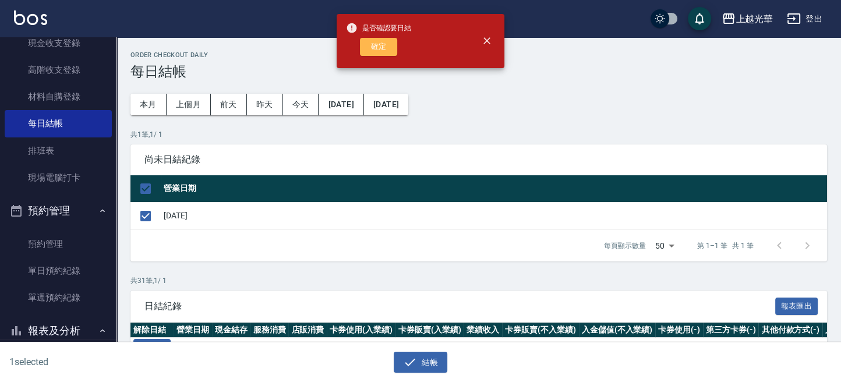
click at [386, 46] on button "確定" at bounding box center [378, 47] width 37 height 18
checkbox input "false"
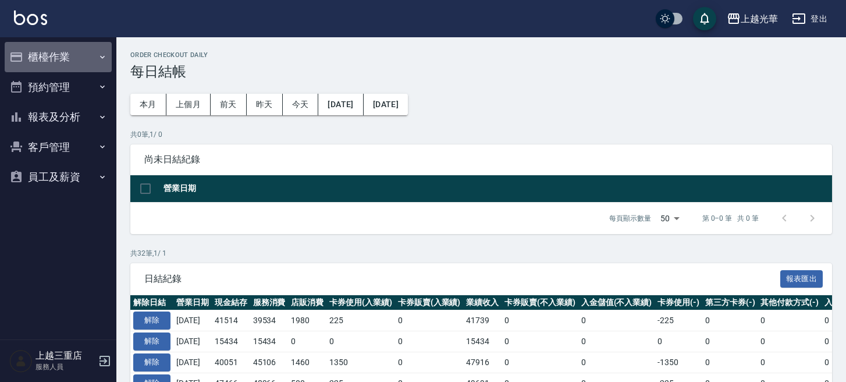
click at [86, 51] on button "櫃檯作業" at bounding box center [58, 57] width 107 height 30
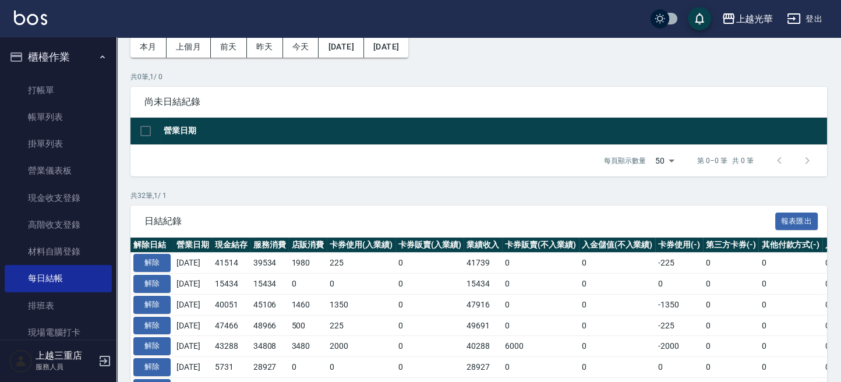
scroll to position [77, 0]
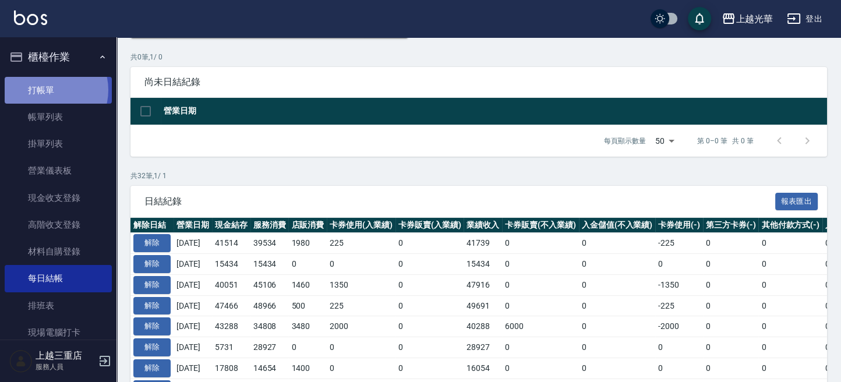
click at [48, 90] on link "打帳單" at bounding box center [58, 90] width 107 height 27
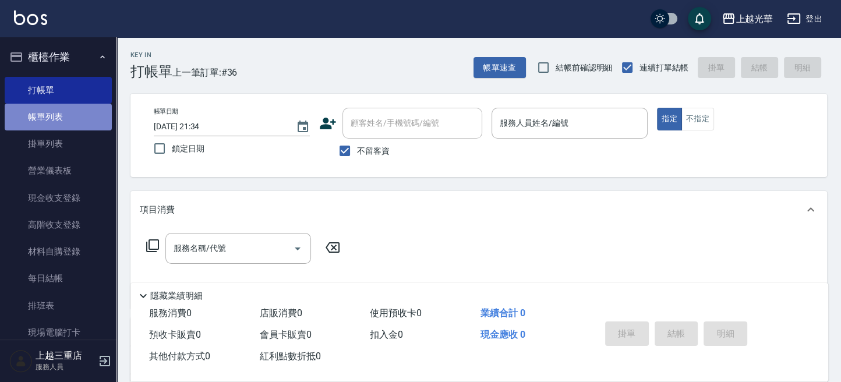
click at [70, 115] on link "帳單列表" at bounding box center [58, 117] width 107 height 27
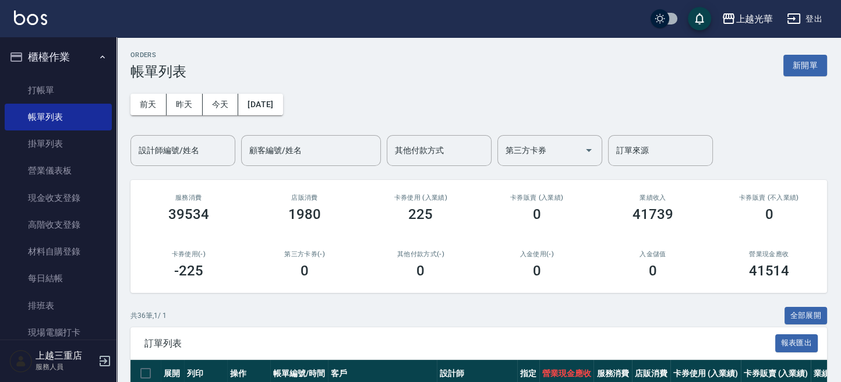
click at [196, 146] on div "設計師編號/姓名 設計師編號/姓名" at bounding box center [182, 150] width 105 height 31
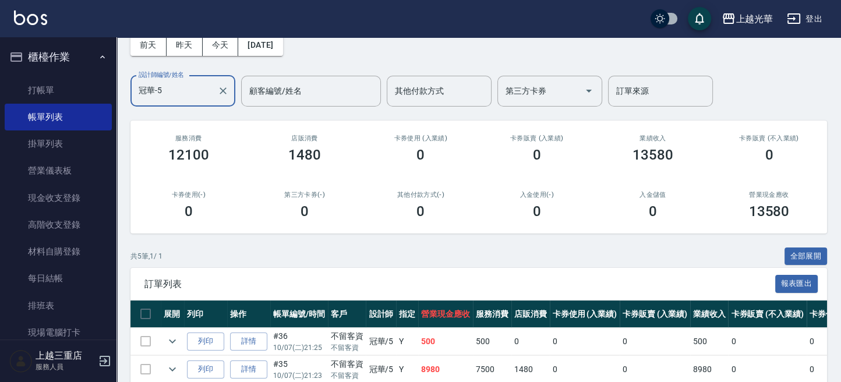
scroll to position [200, 0]
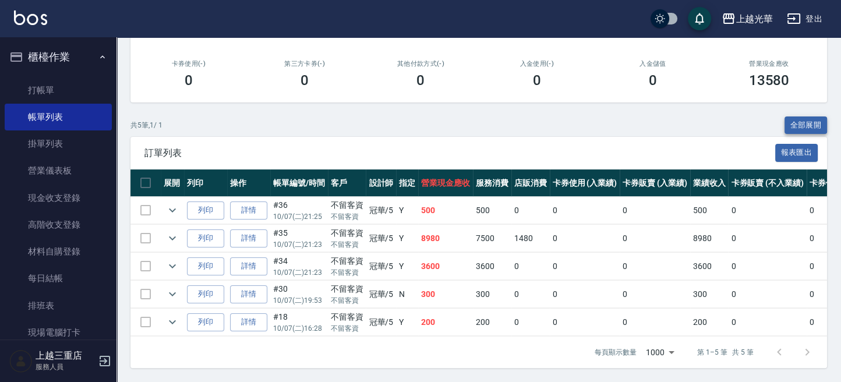
type input "冠華-5"
click at [803, 116] on button "全部展開" at bounding box center [805, 125] width 43 height 18
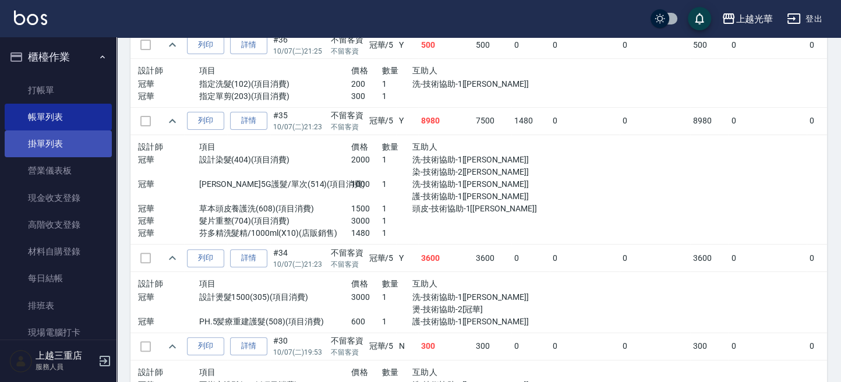
scroll to position [334, 0]
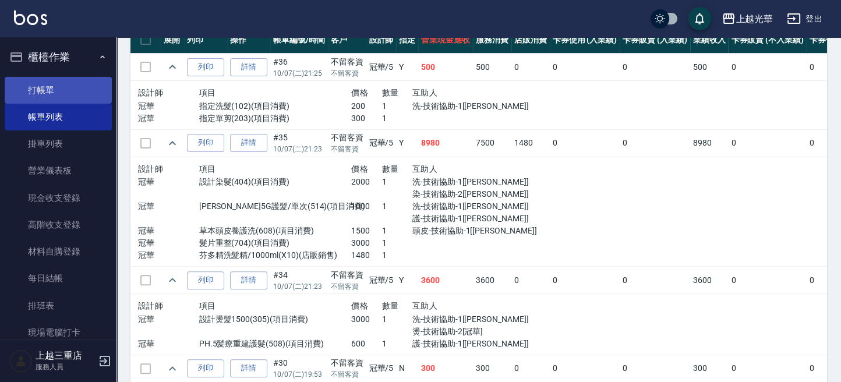
drag, startPoint x: 55, startPoint y: 63, endPoint x: 59, endPoint y: 76, distance: 13.3
click at [56, 72] on li "櫃檯作業 打帳單 帳單列表 掛單列表 營業儀表板 現金收支登錄 高階收支登錄 材料自購登錄 每日結帳 排班表 現場電腦打卡" at bounding box center [58, 196] width 107 height 309
click at [61, 80] on link "打帳單" at bounding box center [58, 90] width 107 height 27
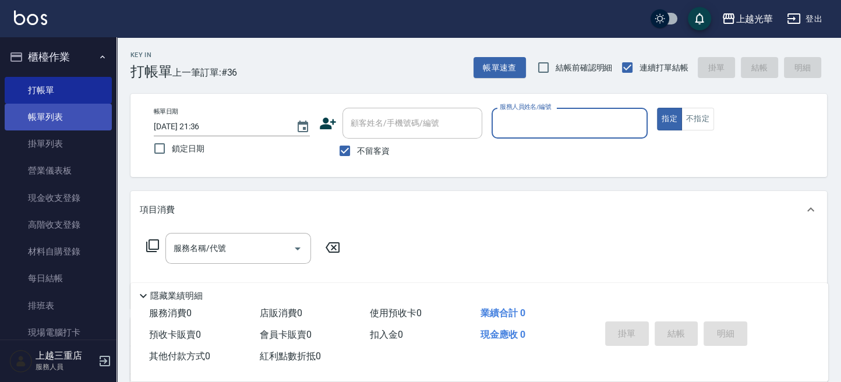
click at [70, 118] on link "帳單列表" at bounding box center [58, 117] width 107 height 27
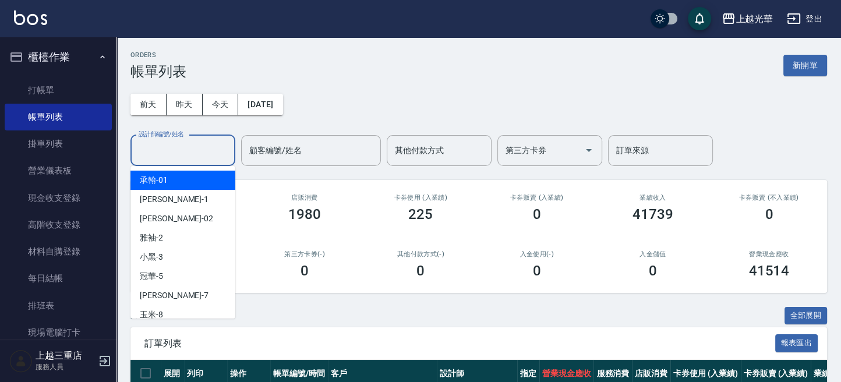
drag, startPoint x: 185, startPoint y: 150, endPoint x: 177, endPoint y: 150, distance: 8.1
click at [178, 150] on input "設計師編號/姓名" at bounding box center [183, 150] width 94 height 20
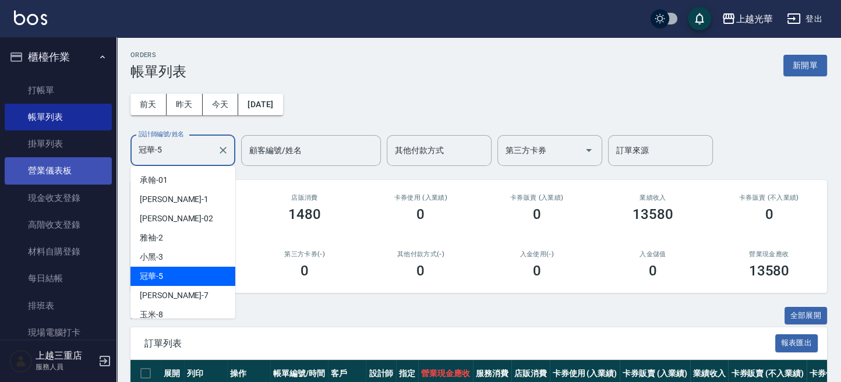
drag, startPoint x: 175, startPoint y: 154, endPoint x: 41, endPoint y: 165, distance: 134.4
click at [43, 168] on div "上越光華 登出 櫃檯作業 打帳單 帳單列表 掛單列表 營業儀表板 現金收支登錄 高階收支登錄 材料自購登錄 每日結帳 排班表 現場電腦打卡 預約管理 預約管理…" at bounding box center [420, 286] width 841 height 572
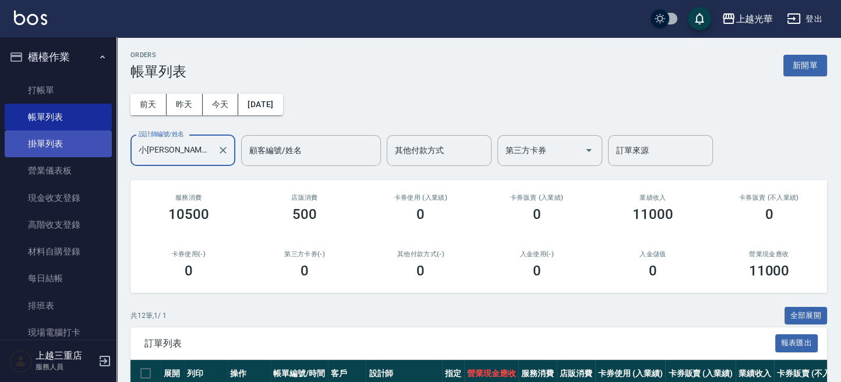
drag, startPoint x: 173, startPoint y: 150, endPoint x: 38, endPoint y: 148, distance: 135.1
click at [41, 148] on div "上越光華 登出 櫃檯作業 打帳單 帳單列表 掛單列表 營業儀表板 現金收支登錄 高階收支登錄 材料自購登錄 每日結帳 排班表 現場電腦打卡 預約管理 預約管理…" at bounding box center [420, 384] width 841 height 768
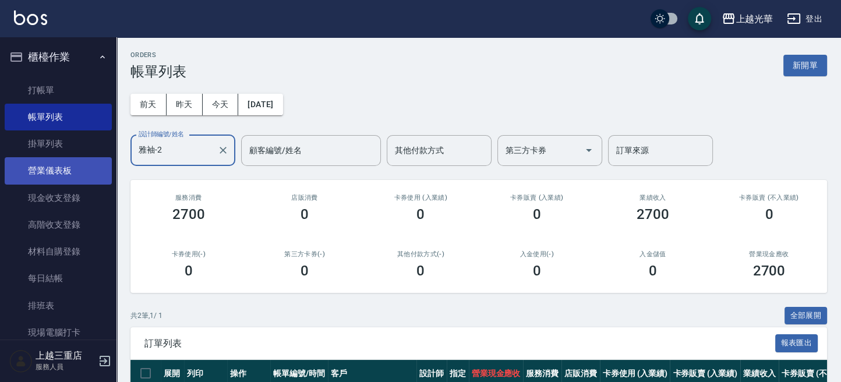
drag, startPoint x: 185, startPoint y: 144, endPoint x: 47, endPoint y: 166, distance: 140.3
click at [44, 165] on div "上越光華 登出 櫃檯作業 打帳單 帳單列表 掛單列表 營業儀表板 現金收支登錄 高階收支登錄 材料自購登錄 每日結帳 排班表 現場電腦打卡 預約管理 預約管理…" at bounding box center [420, 244] width 841 height 488
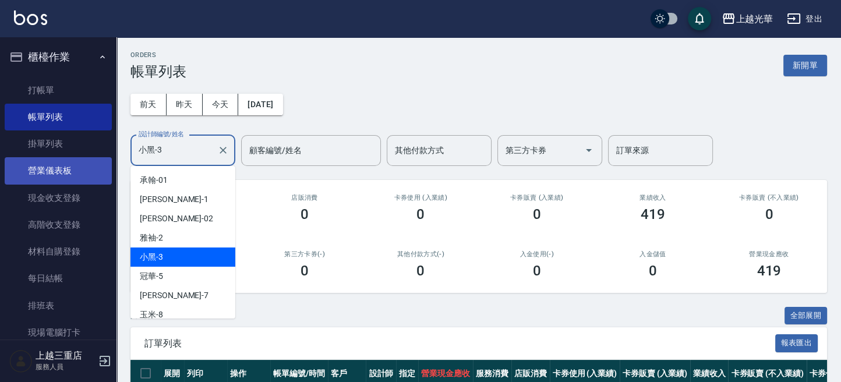
drag, startPoint x: 183, startPoint y: 151, endPoint x: 21, endPoint y: 165, distance: 162.4
click at [21, 164] on div "上越光華 登出 櫃檯作業 打帳單 帳單列表 掛單列表 營業儀表板 現金收支登錄 高階收支登錄 材料自購登錄 每日結帳 排班表 現場電腦打卡 預約管理 預約管理…" at bounding box center [420, 230] width 841 height 460
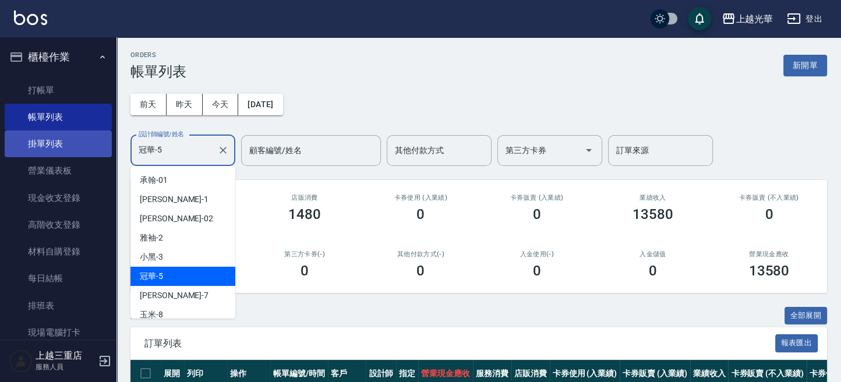
drag, startPoint x: 169, startPoint y: 151, endPoint x: 61, endPoint y: 155, distance: 108.4
click at [56, 154] on div "上越光華 登出 櫃檯作業 打帳單 帳單列表 掛單列表 營業儀表板 現金收支登錄 高階收支登錄 材料自購登錄 每日結帳 排班表 現場電腦打卡 預約管理 預約管理…" at bounding box center [420, 286] width 841 height 572
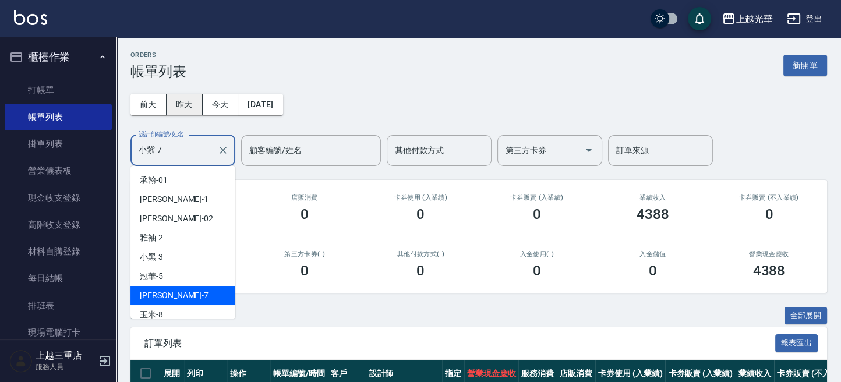
drag, startPoint x: 175, startPoint y: 146, endPoint x: 177, endPoint y: 104, distance: 42.0
click at [32, 157] on div "上越光華 登出 櫃檯作業 打帳單 帳單列表 掛單列表 營業儀表板 現金收支登錄 高階收支登錄 材料自購登錄 每日結帳 排班表 現場電腦打卡 預約管理 預約管理…" at bounding box center [420, 272] width 841 height 544
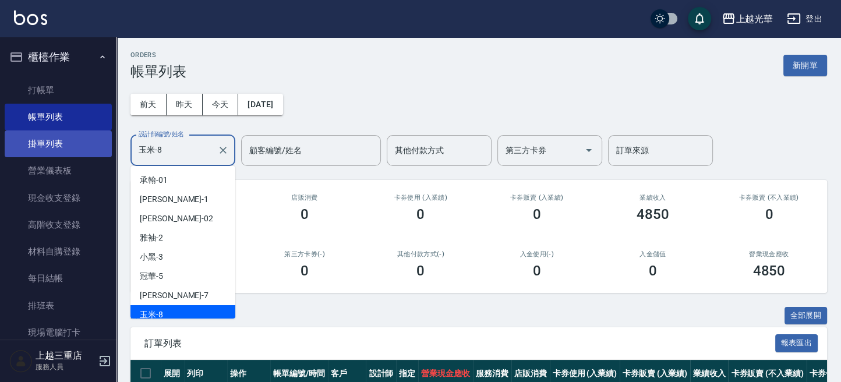
scroll to position [5, 0]
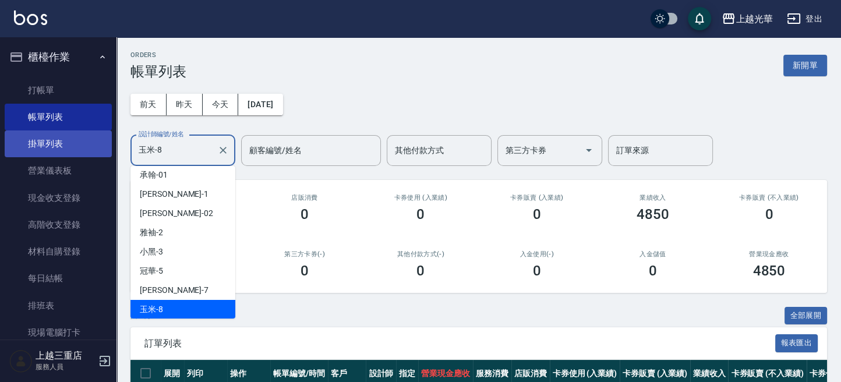
drag, startPoint x: 178, startPoint y: 155, endPoint x: 159, endPoint y: 101, distance: 57.2
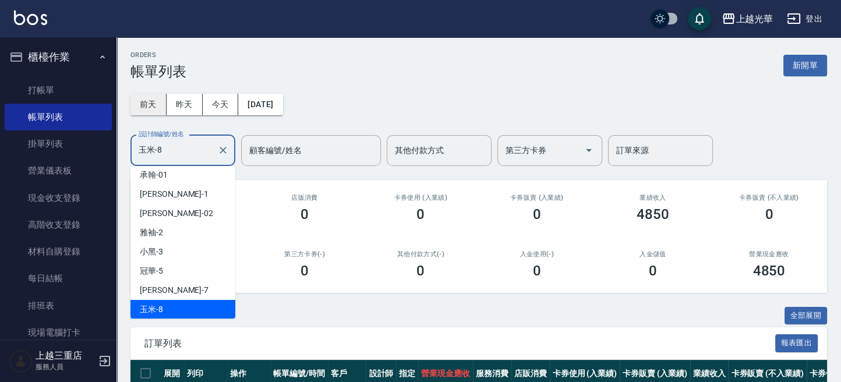
click at [89, 154] on div "上越光華 登出 櫃檯作業 打帳單 帳單列表 掛單列表 營業儀表板 現金收支登錄 高階收支登錄 材料自購登錄 每日結帳 排班表 現場電腦打卡 預約管理 預約管理…" at bounding box center [420, 286] width 841 height 572
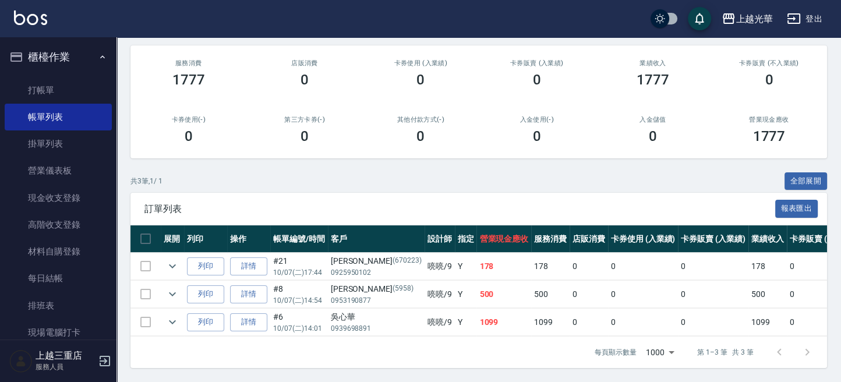
scroll to position [0, 0]
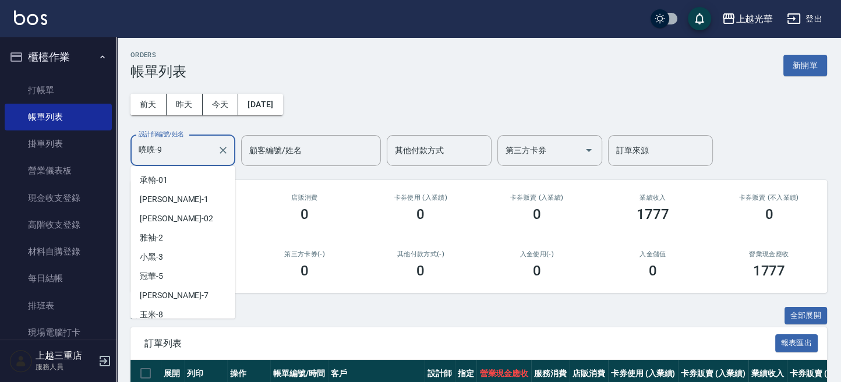
drag, startPoint x: 175, startPoint y: 148, endPoint x: 143, endPoint y: 97, distance: 60.1
click at [109, 127] on div "上越光華 登出 櫃檯作業 打帳單 帳單列表 掛單列表 營業儀表板 現金收支登錄 高階收支登錄 材料自購登錄 每日結帳 排班表 現場電腦打卡 預約管理 預約管理…" at bounding box center [420, 258] width 841 height 516
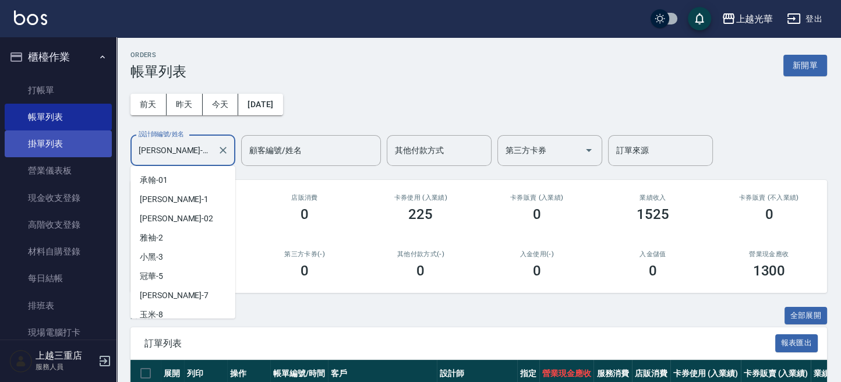
drag, startPoint x: 179, startPoint y: 144, endPoint x: 38, endPoint y: 153, distance: 141.1
click at [44, 158] on div "上越光華 登出 櫃檯作業 打帳單 帳單列表 掛單列表 營業儀表板 現金收支登錄 高階收支登錄 材料自購登錄 每日結帳 排班表 現場電腦打卡 預約管理 預約管理…" at bounding box center [420, 244] width 841 height 488
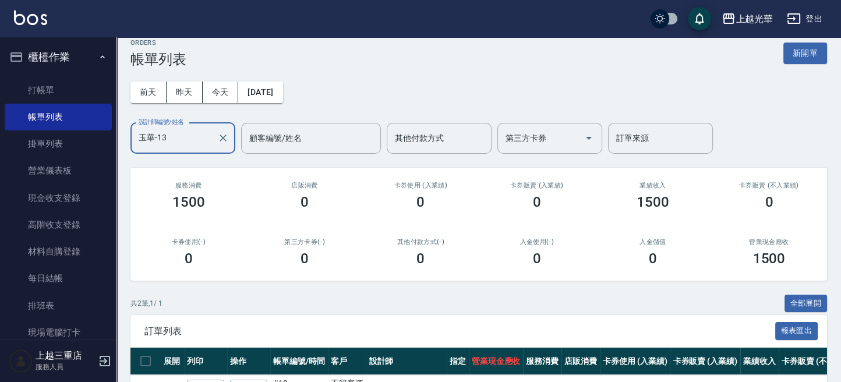
scroll to position [117, 0]
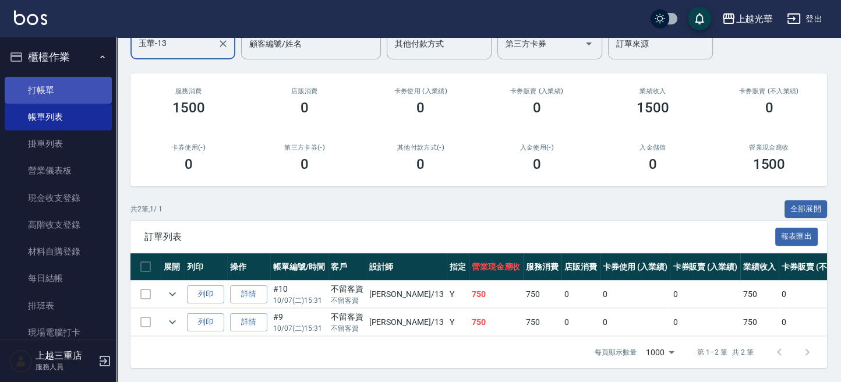
type input "玉華-13"
click at [52, 88] on link "打帳單" at bounding box center [58, 90] width 107 height 27
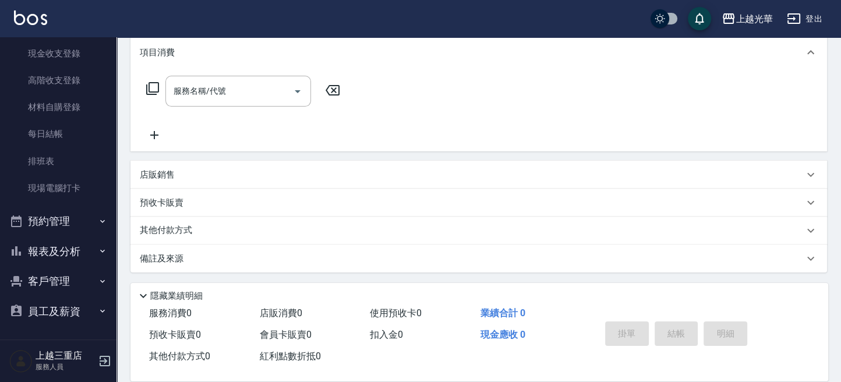
scroll to position [158, 0]
click at [81, 239] on button "報表及分析" at bounding box center [58, 251] width 107 height 30
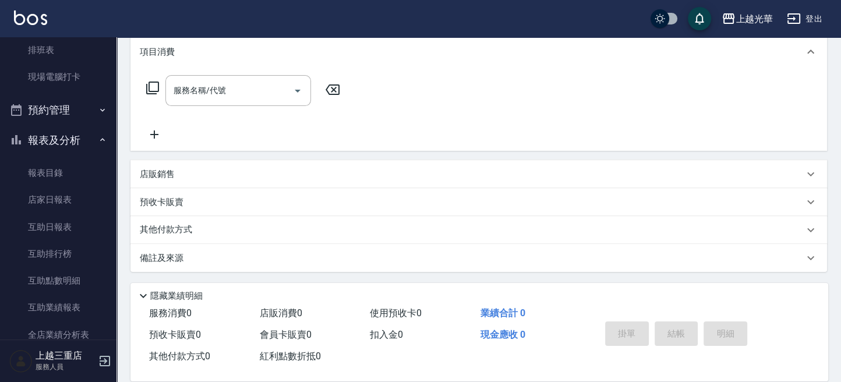
scroll to position [0, 0]
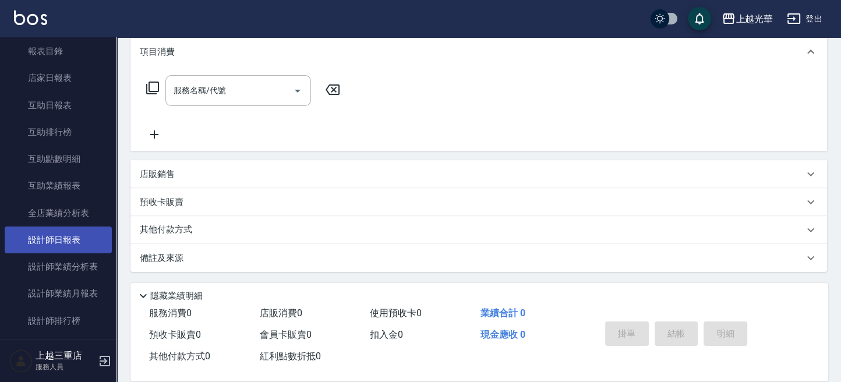
click at [82, 242] on link "設計師日報表" at bounding box center [58, 239] width 107 height 27
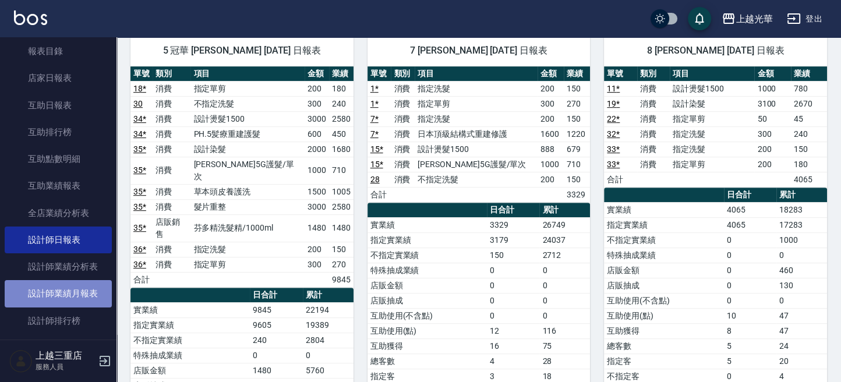
click at [86, 289] on link "設計師業績月報表" at bounding box center [58, 293] width 107 height 27
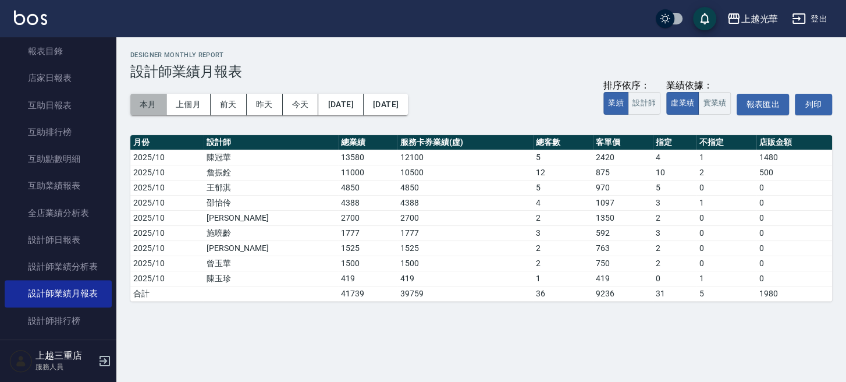
click at [151, 109] on button "本月" at bounding box center [148, 105] width 36 height 22
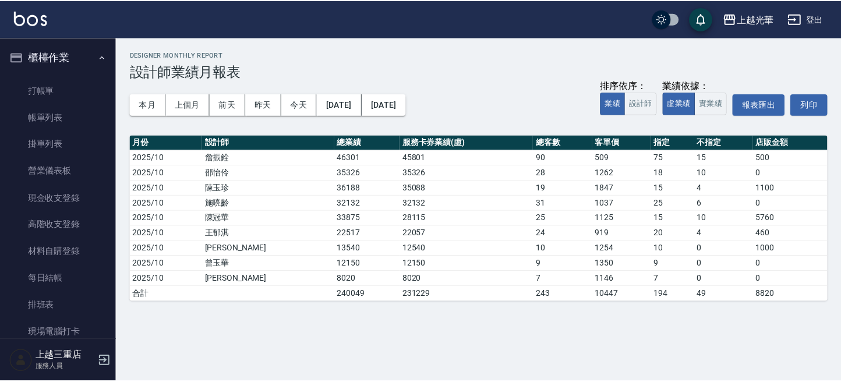
scroll to position [233, 0]
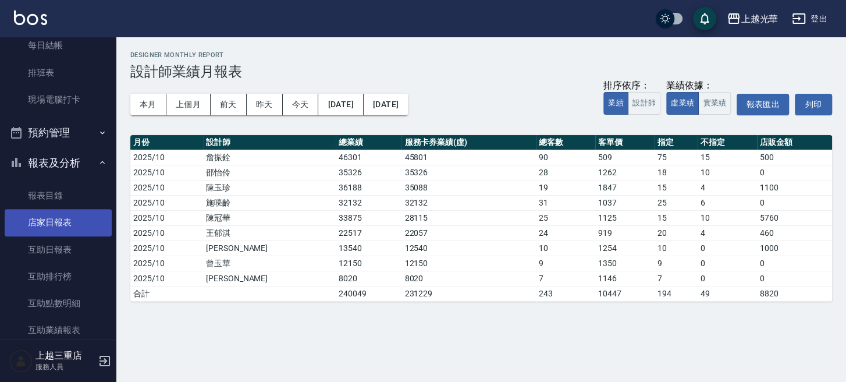
click at [76, 225] on link "店家日報表" at bounding box center [58, 222] width 107 height 27
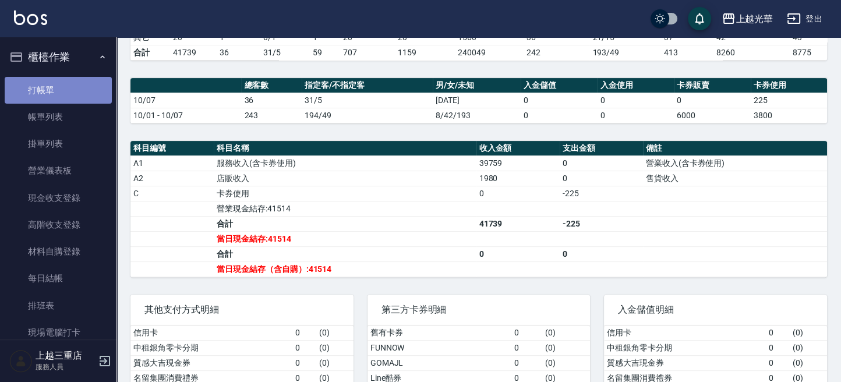
click at [62, 98] on link "打帳單" at bounding box center [58, 90] width 107 height 27
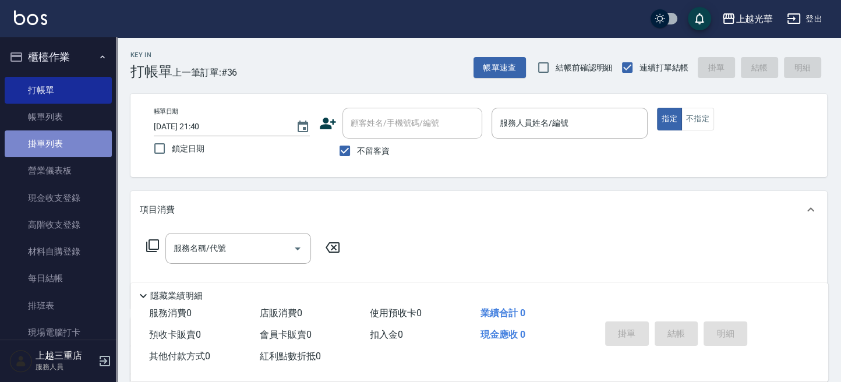
click at [72, 130] on link "掛單列表" at bounding box center [58, 143] width 107 height 27
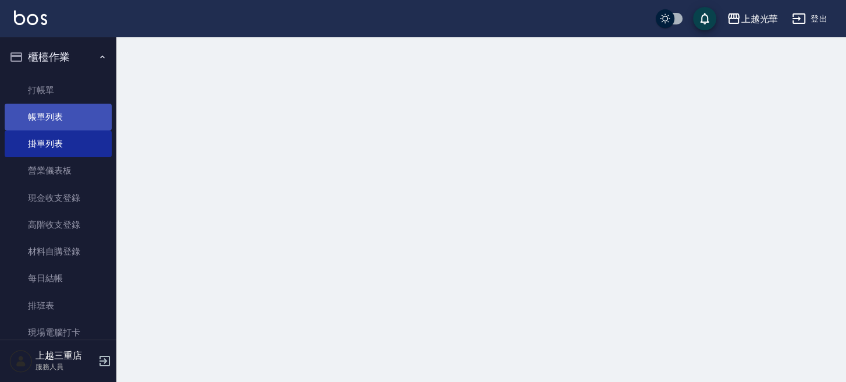
drag, startPoint x: 72, startPoint y: 123, endPoint x: 66, endPoint y: 129, distance: 8.7
click at [72, 122] on link "帳單列表" at bounding box center [58, 117] width 107 height 27
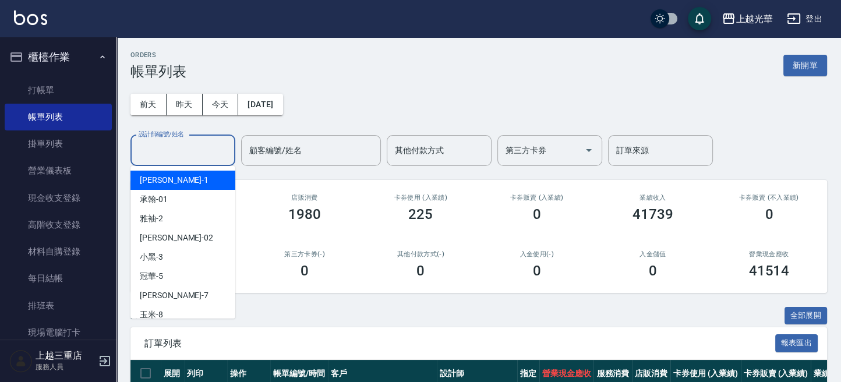
click at [191, 148] on input "設計師編號/姓名" at bounding box center [183, 150] width 94 height 20
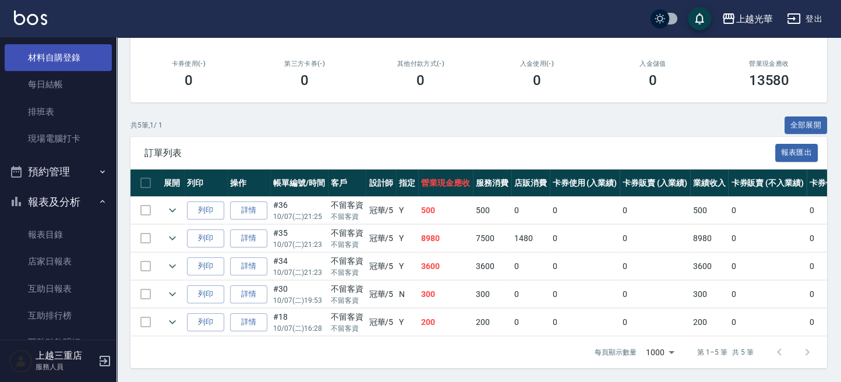
scroll to position [388, 0]
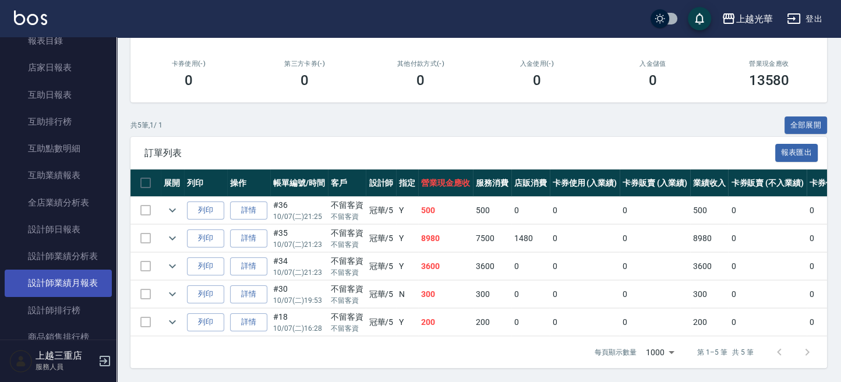
type input "冠華-5"
click at [65, 283] on link "設計師業績月報表" at bounding box center [58, 283] width 107 height 27
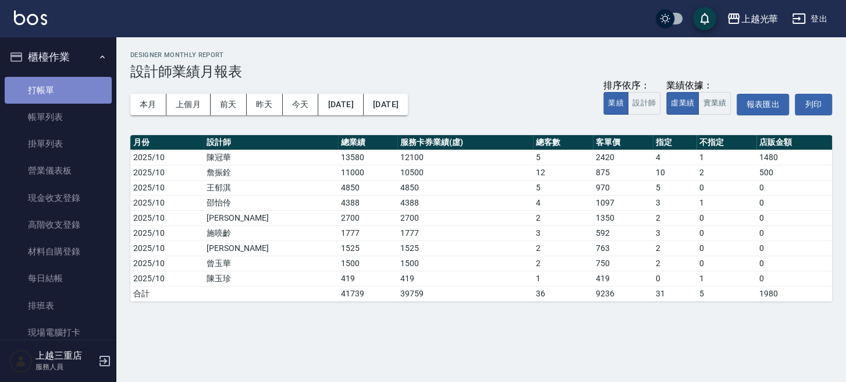
click at [76, 90] on link "打帳單" at bounding box center [58, 90] width 107 height 27
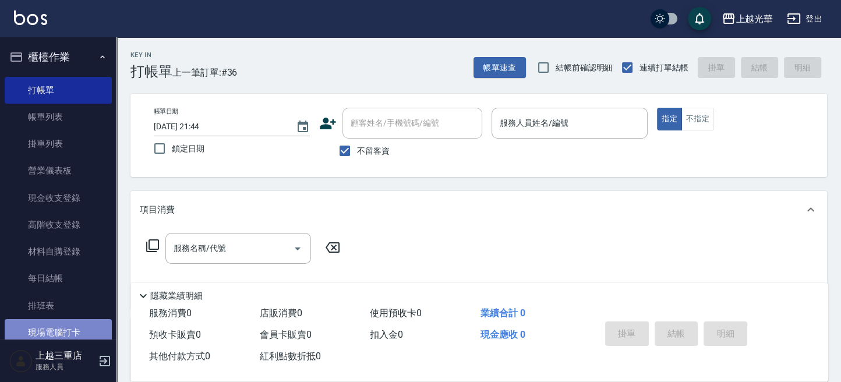
click at [86, 324] on link "現場電腦打卡" at bounding box center [58, 332] width 107 height 27
